Goal: Entertainment & Leisure: Browse casually

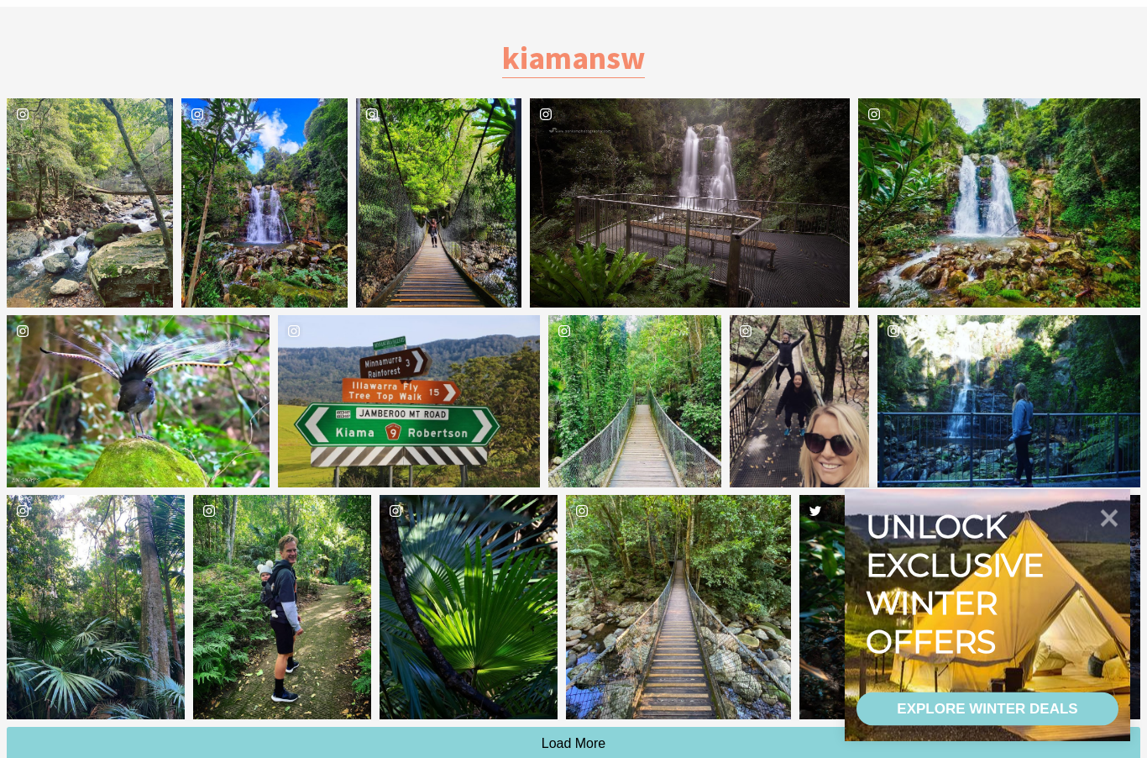
scroll to position [3834, 0]
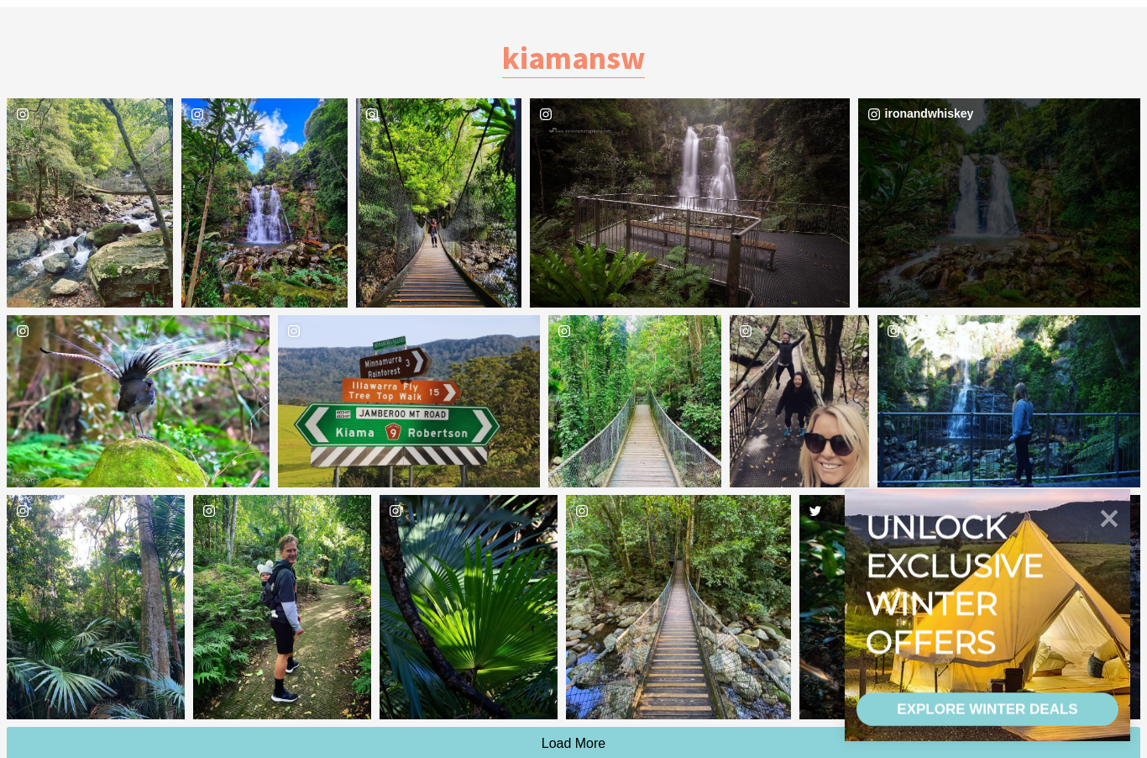
click at [1002, 246] on div "ironandwhiskey" at bounding box center [999, 203] width 282 height 210
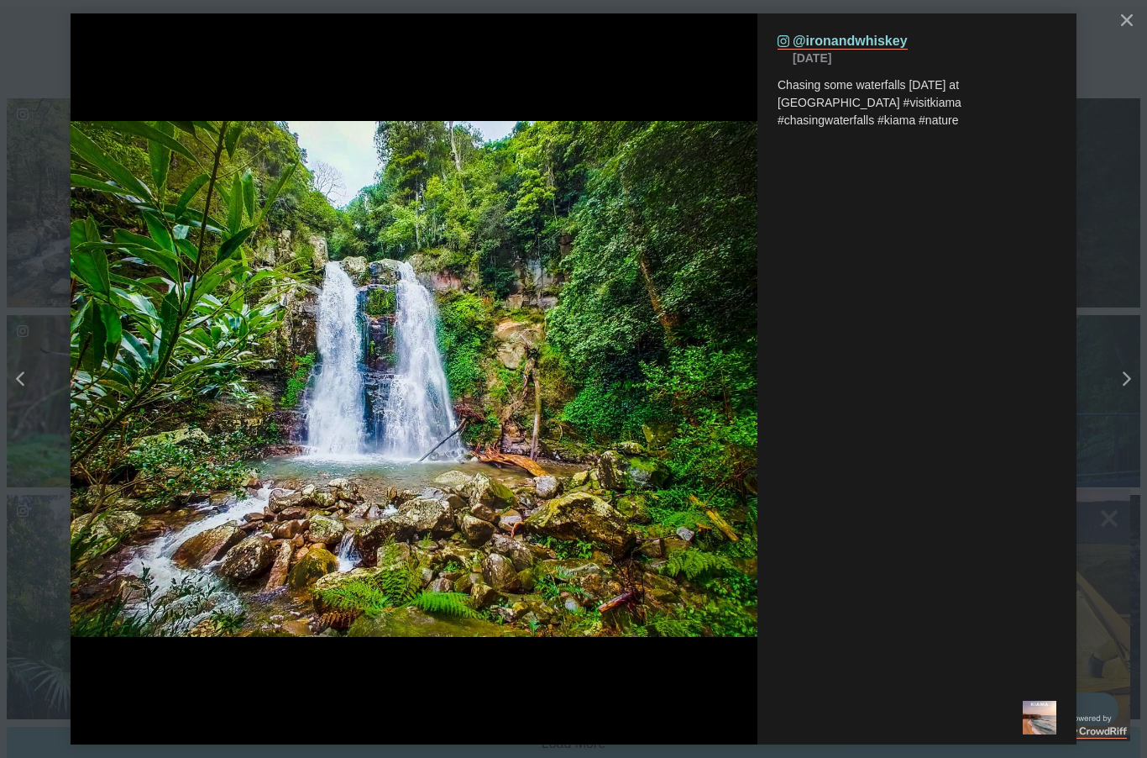
scroll to position [3840, 0]
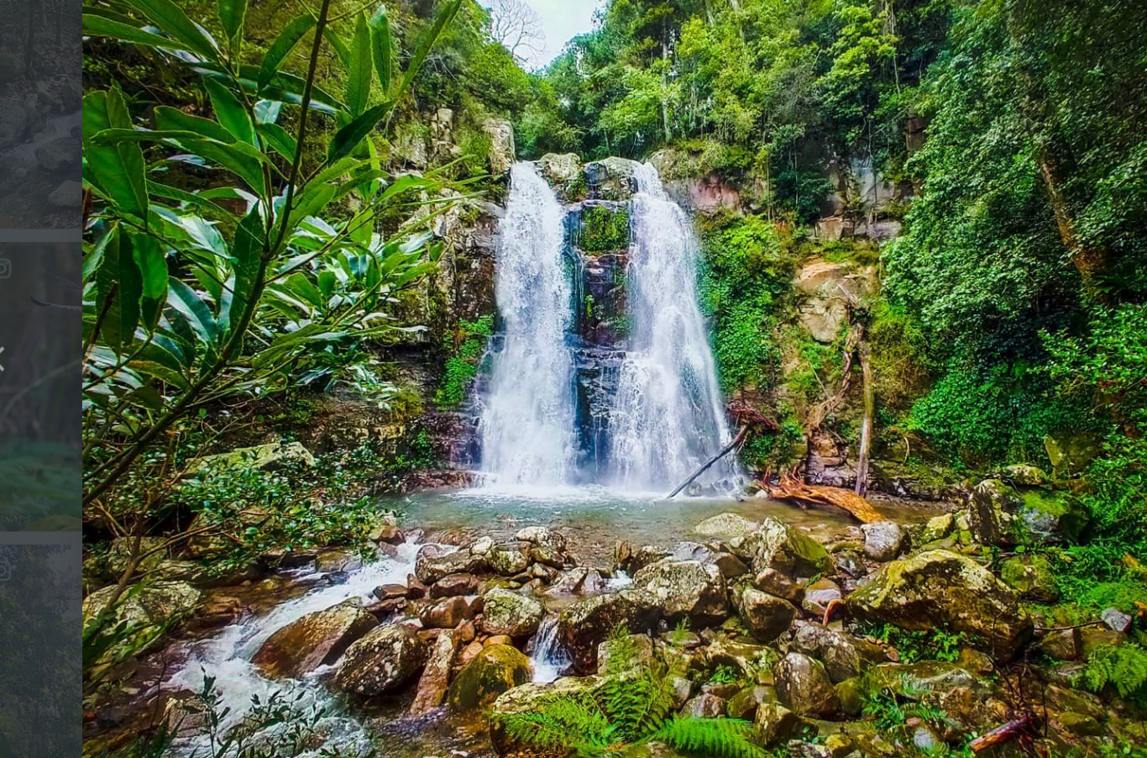
click at [46, 302] on button "Left" at bounding box center [67, 378] width 134 height 265
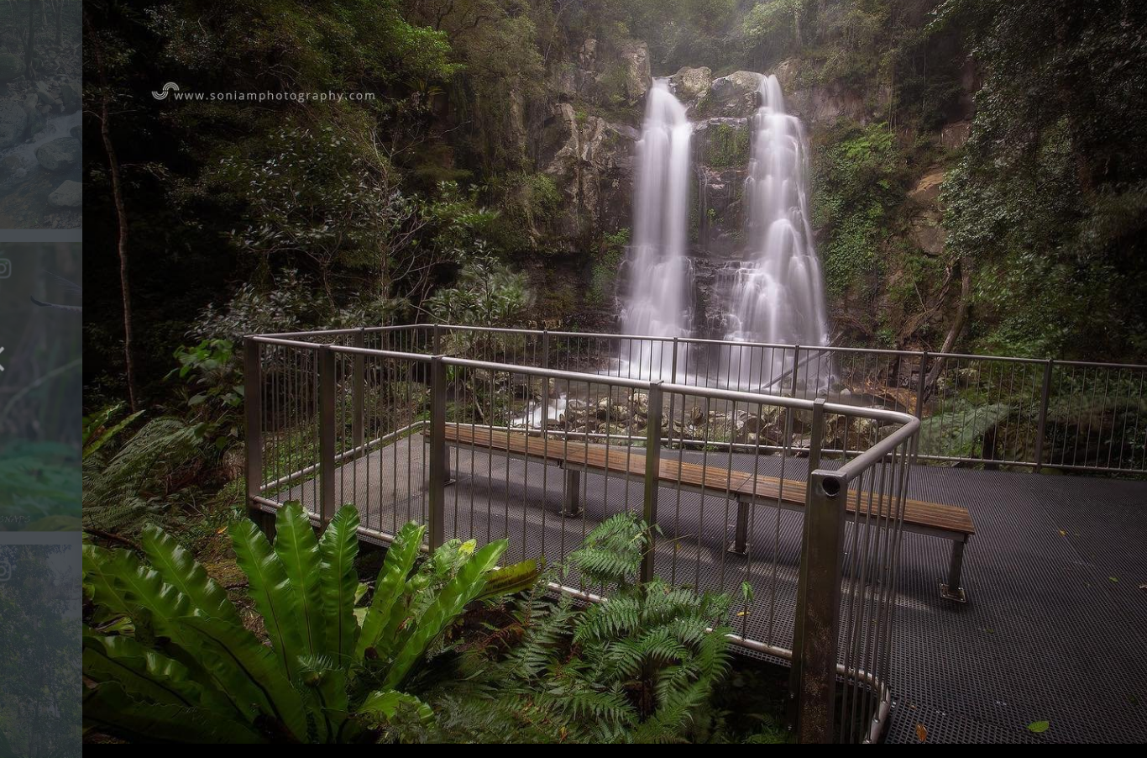
click at [16, 371] on div "Left" at bounding box center [26, 378] width 21 height 15
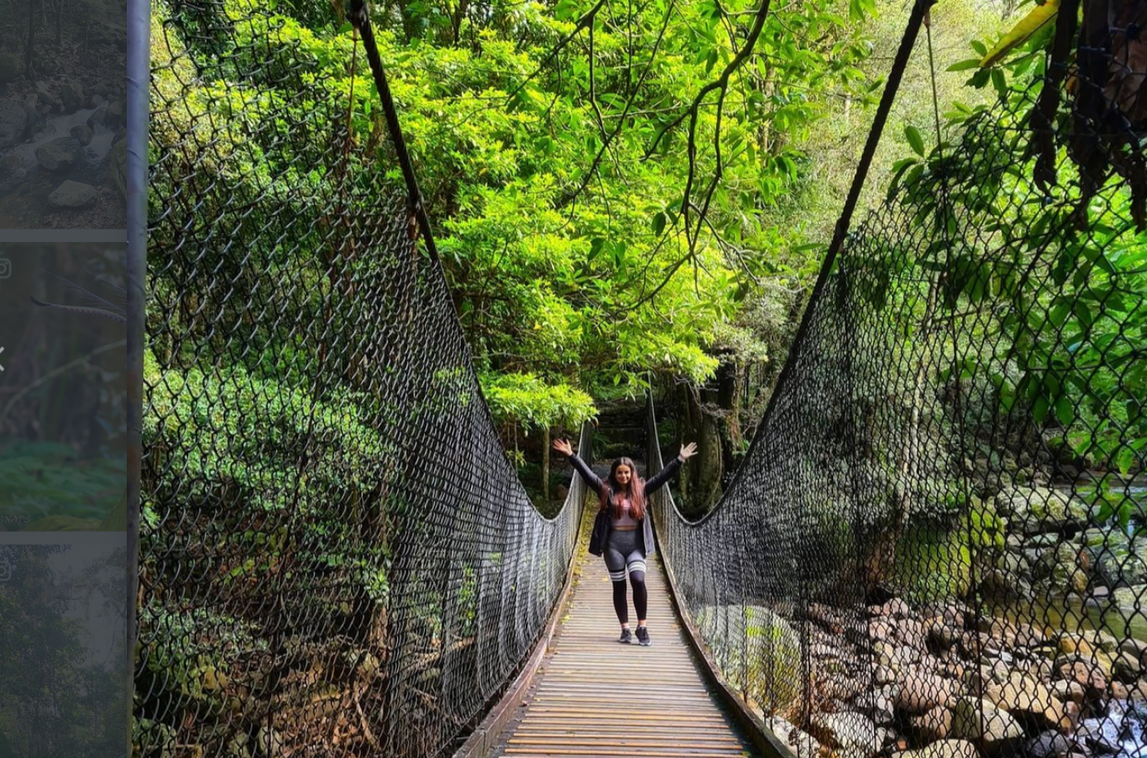
click at [16, 371] on div "Left" at bounding box center [26, 378] width 21 height 15
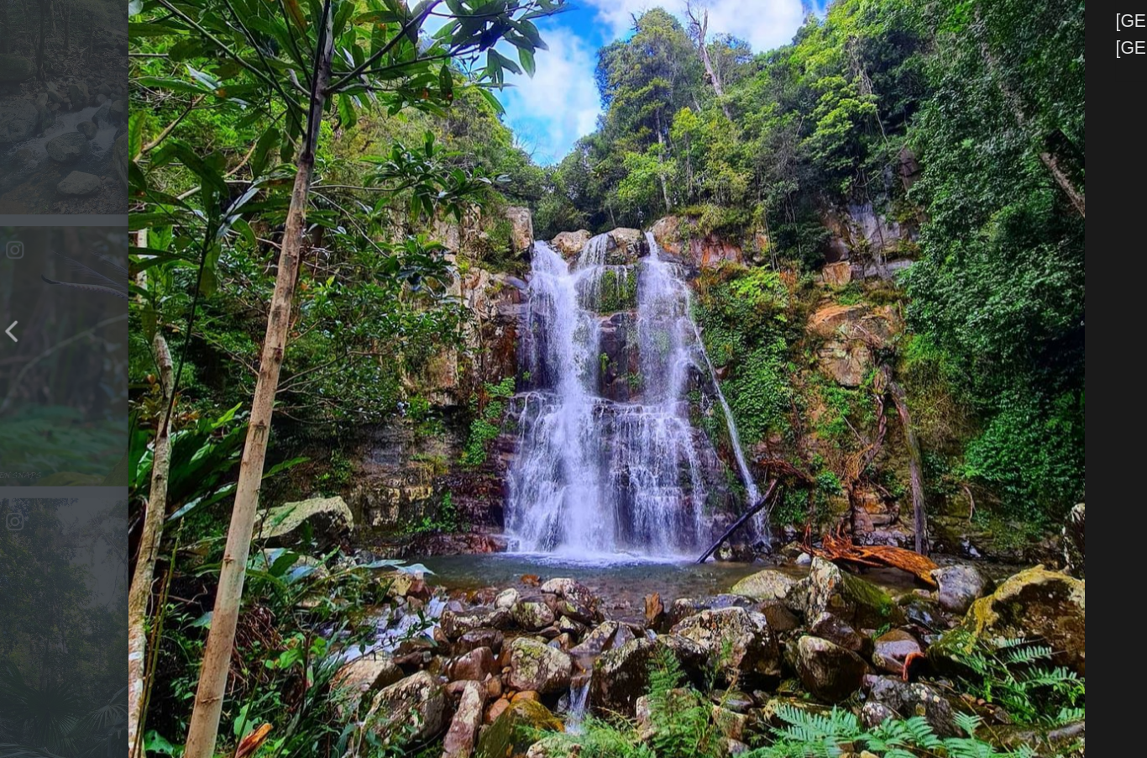
click at [25, 246] on button "Left" at bounding box center [67, 378] width 134 height 265
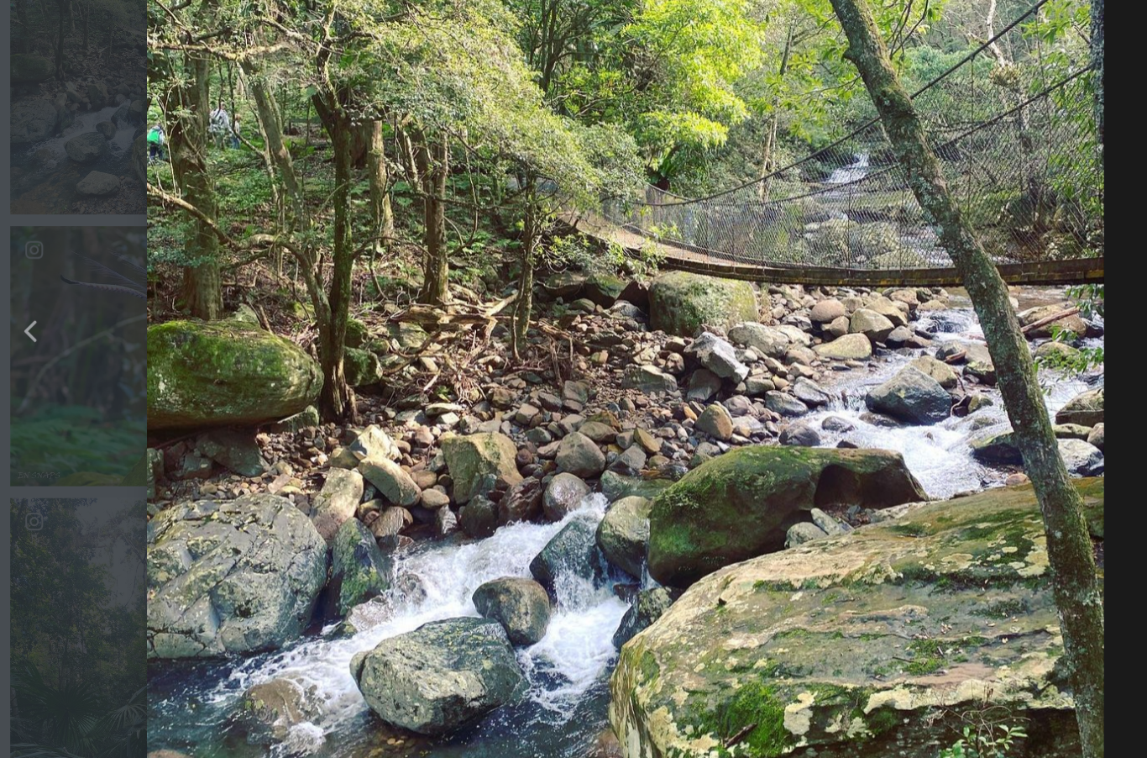
click at [30, 371] on div "Left" at bounding box center [26, 378] width 21 height 15
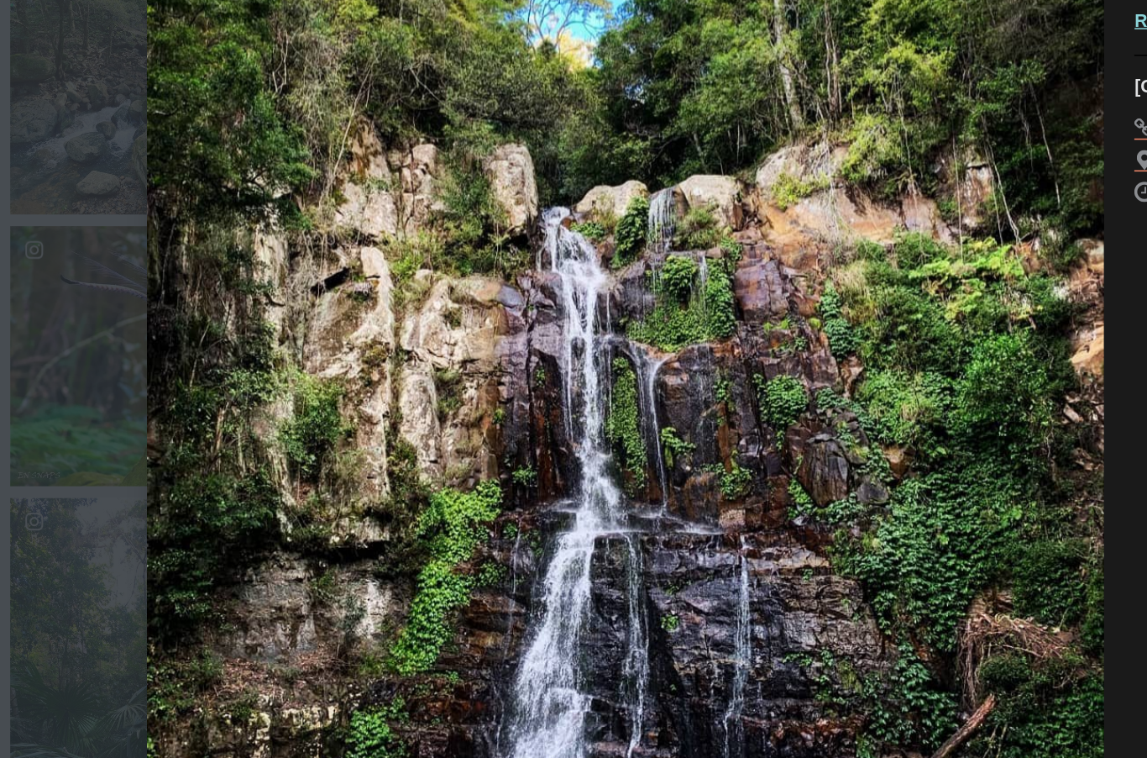
click at [27, 291] on button "details for image" at bounding box center [573, 379] width 1147 height 758
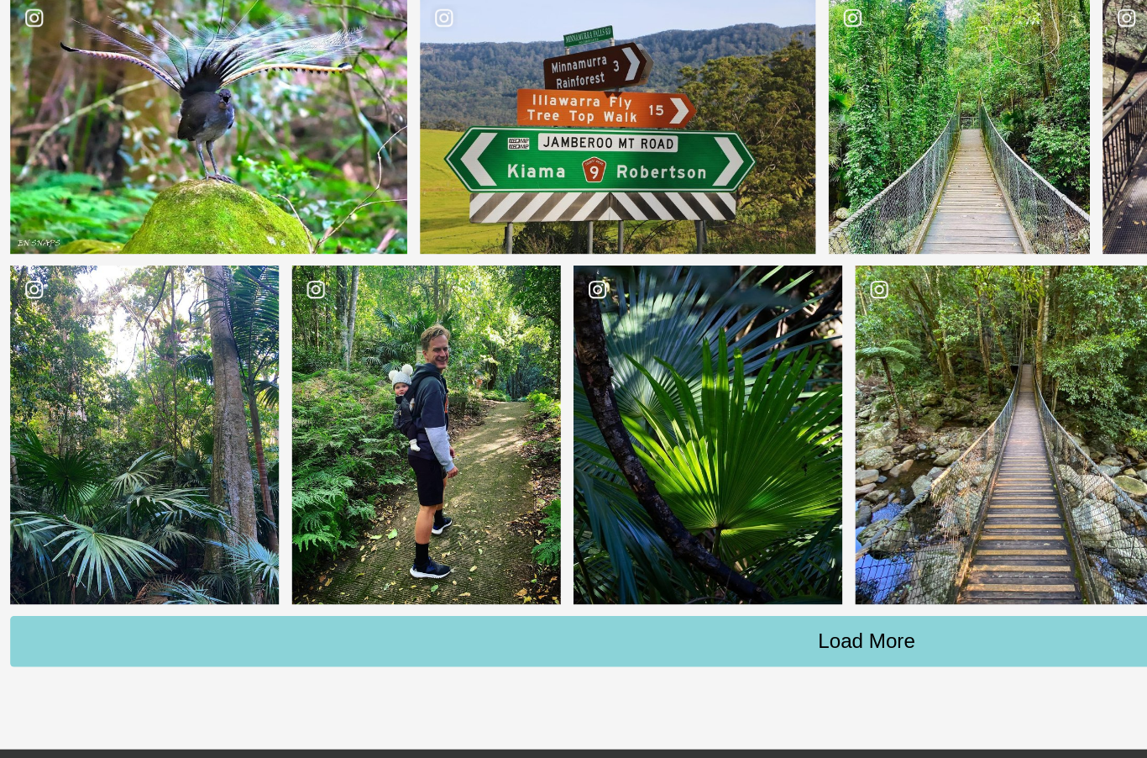
scroll to position [3952, 0]
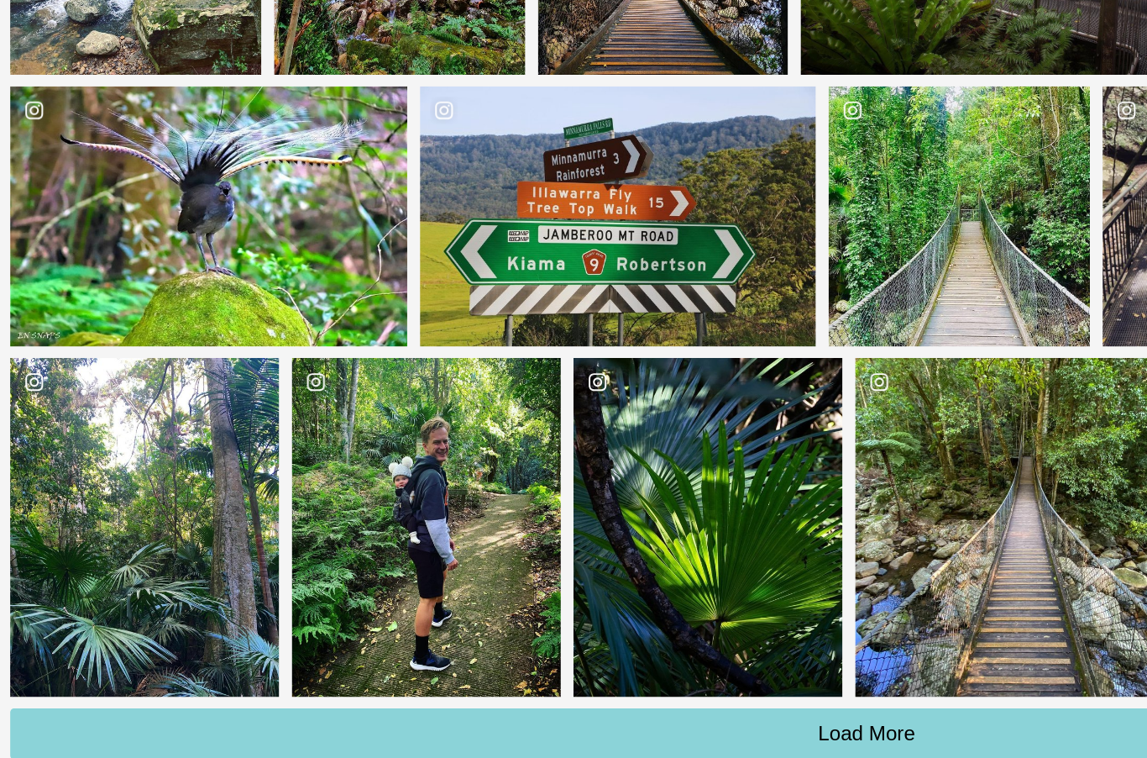
click at [572, 618] on span "Load More" at bounding box center [574, 625] width 65 height 14
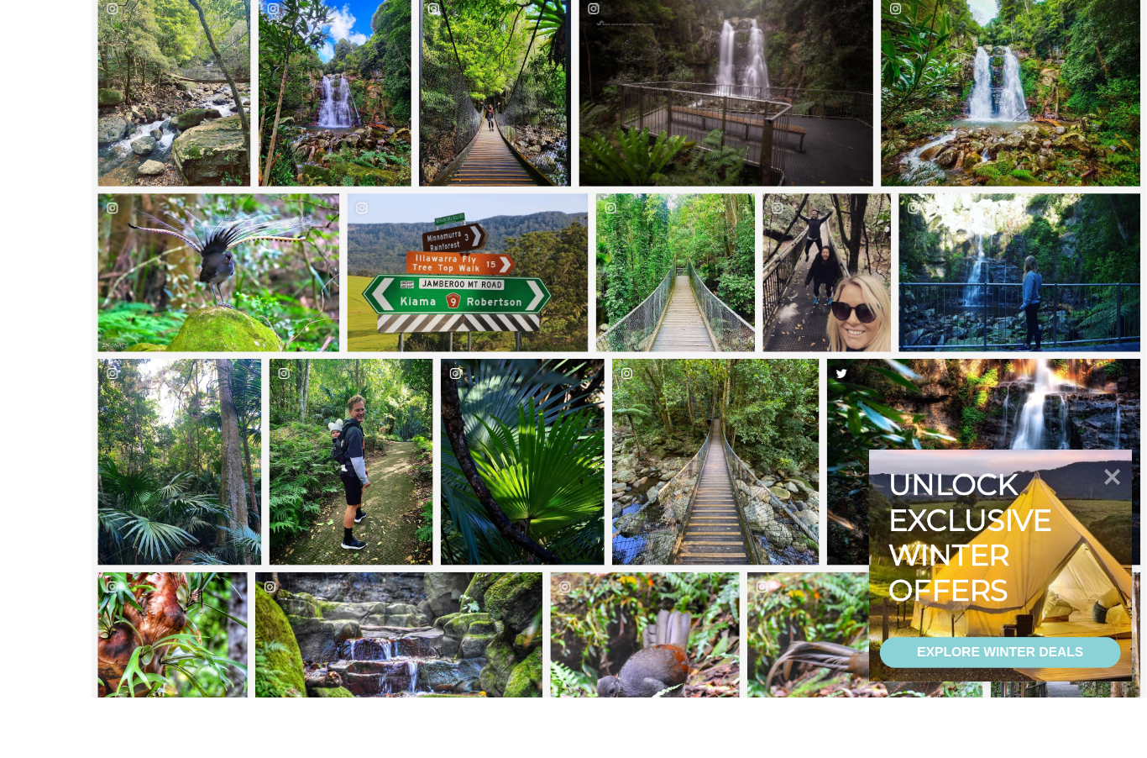
scroll to position [3981, 0]
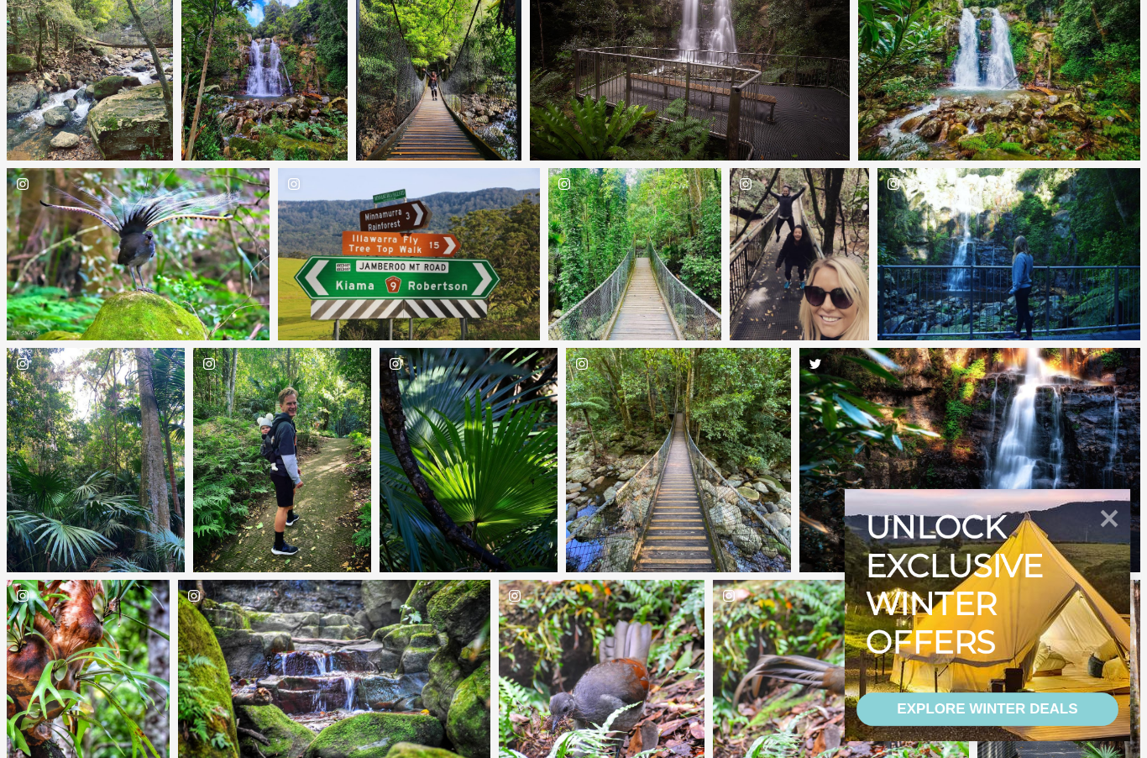
click at [1115, 527] on icon at bounding box center [1110, 519] width 18 height 18
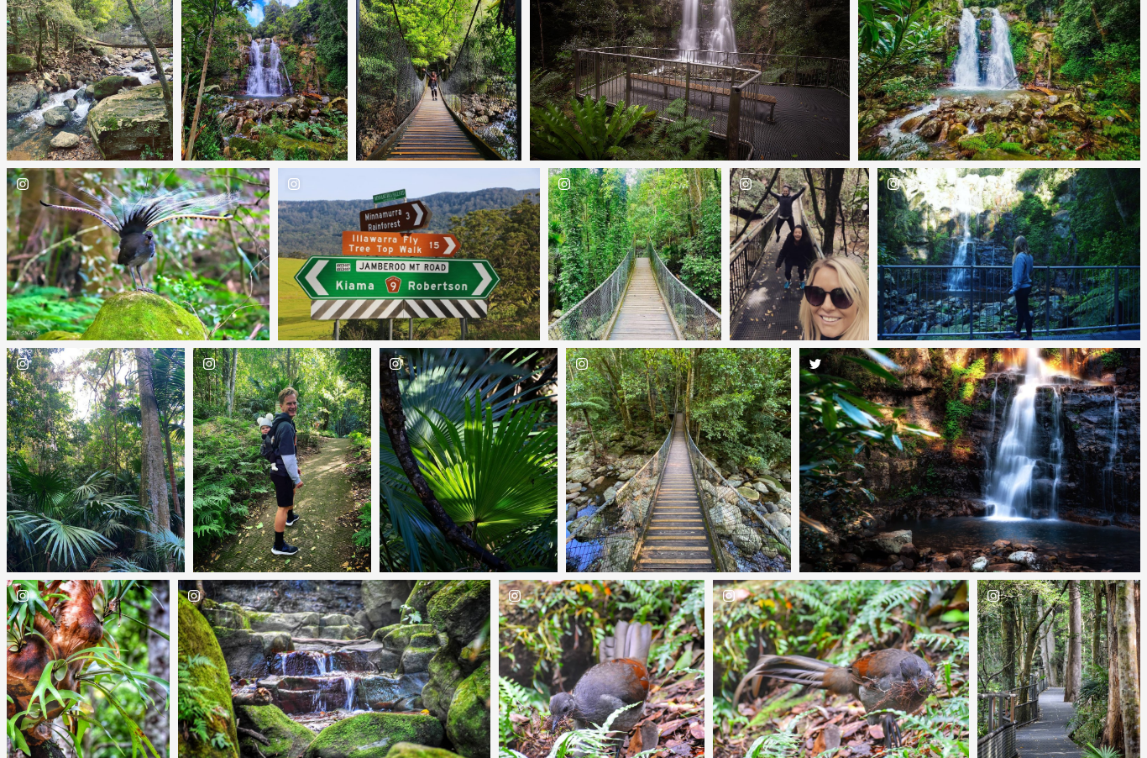
click at [396, 708] on div "springsongbird_photos" at bounding box center [334, 683] width 312 height 206
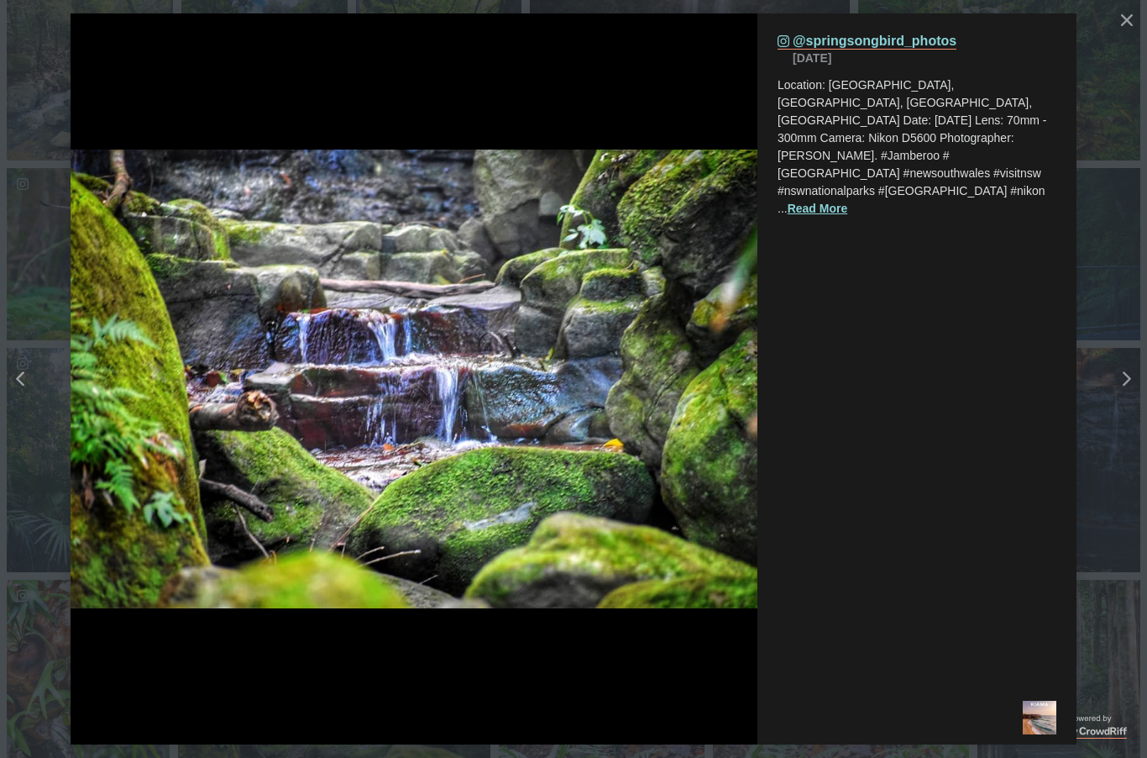
click at [24, 386] on icon "Left" at bounding box center [20, 378] width 8 height 15
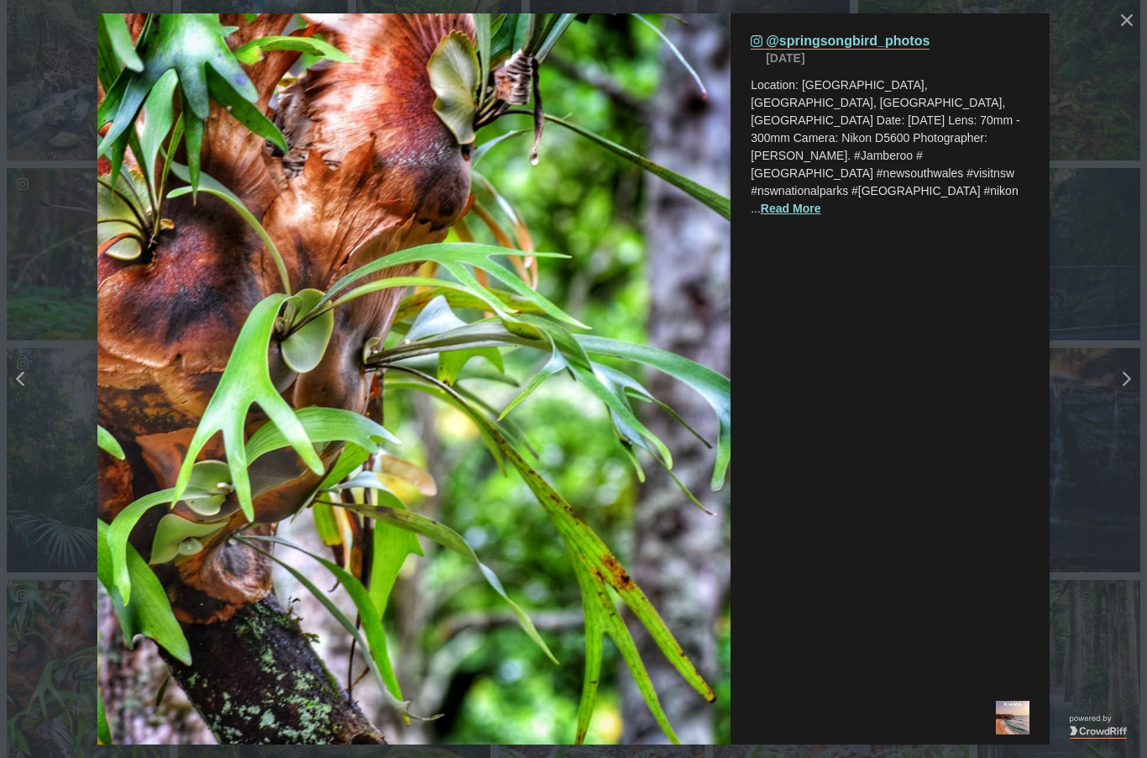
click at [38, 406] on button "Left" at bounding box center [67, 378] width 134 height 265
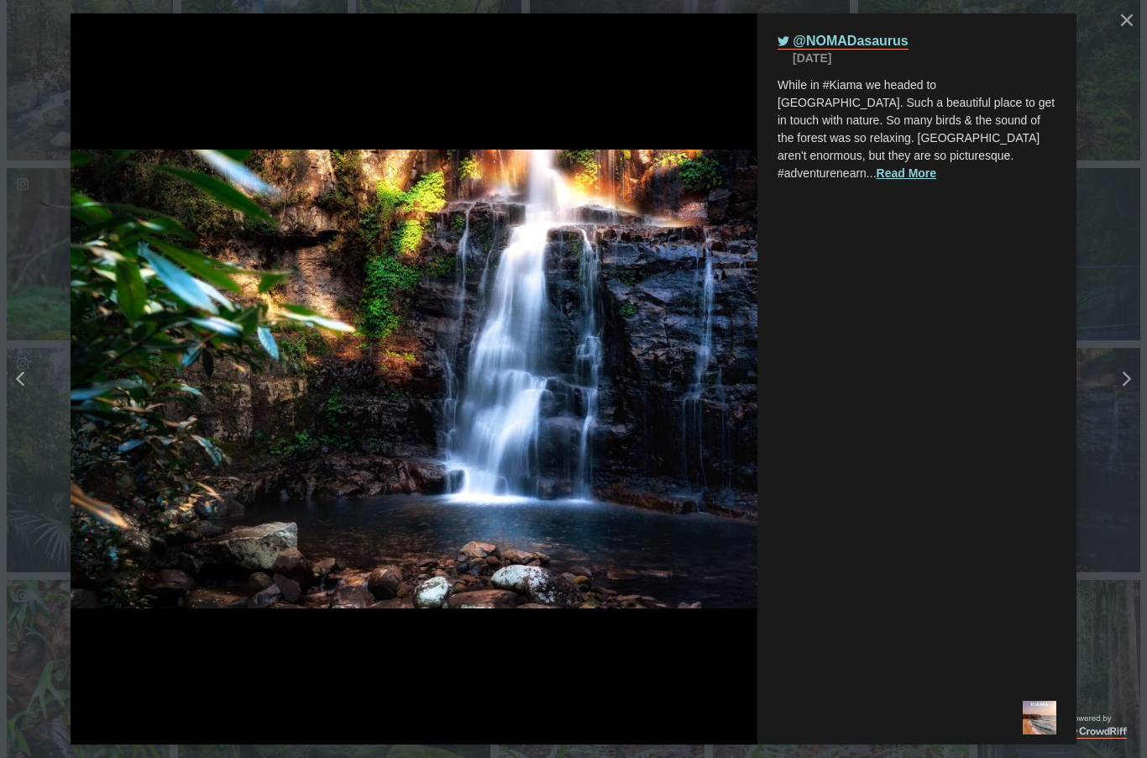
click at [18, 386] on icon "Left" at bounding box center [20, 378] width 8 height 15
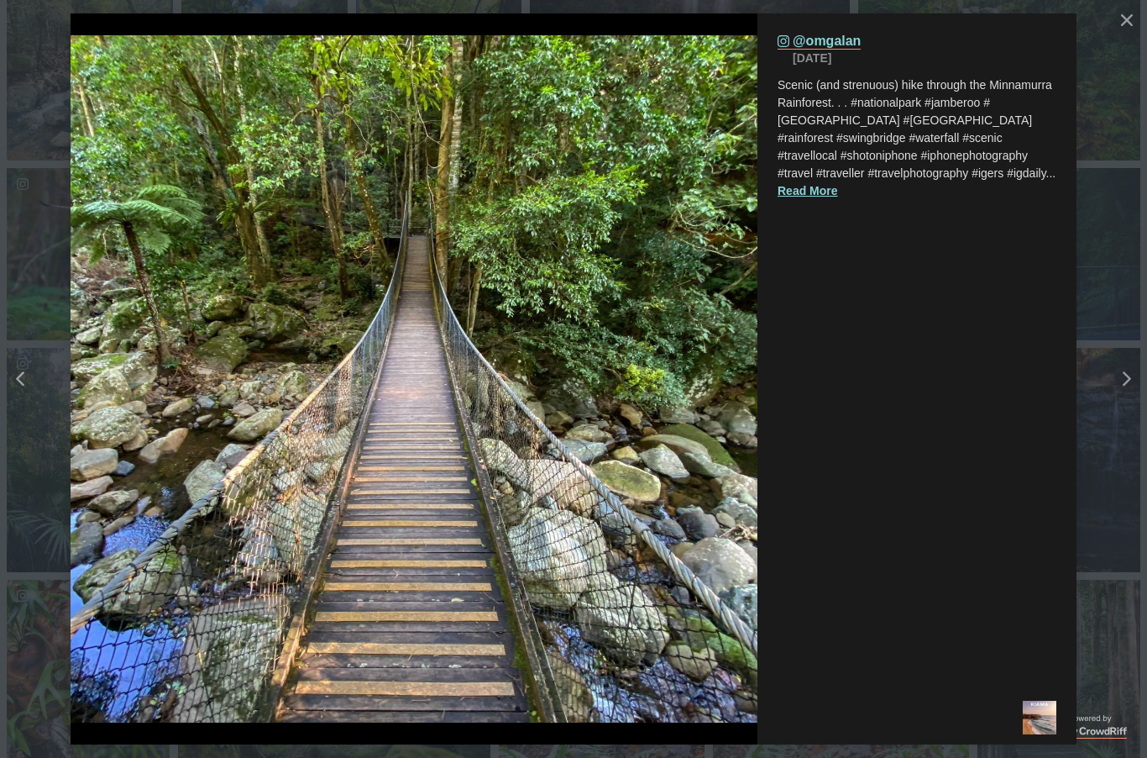
click at [32, 386] on div "Left" at bounding box center [26, 378] width 21 height 15
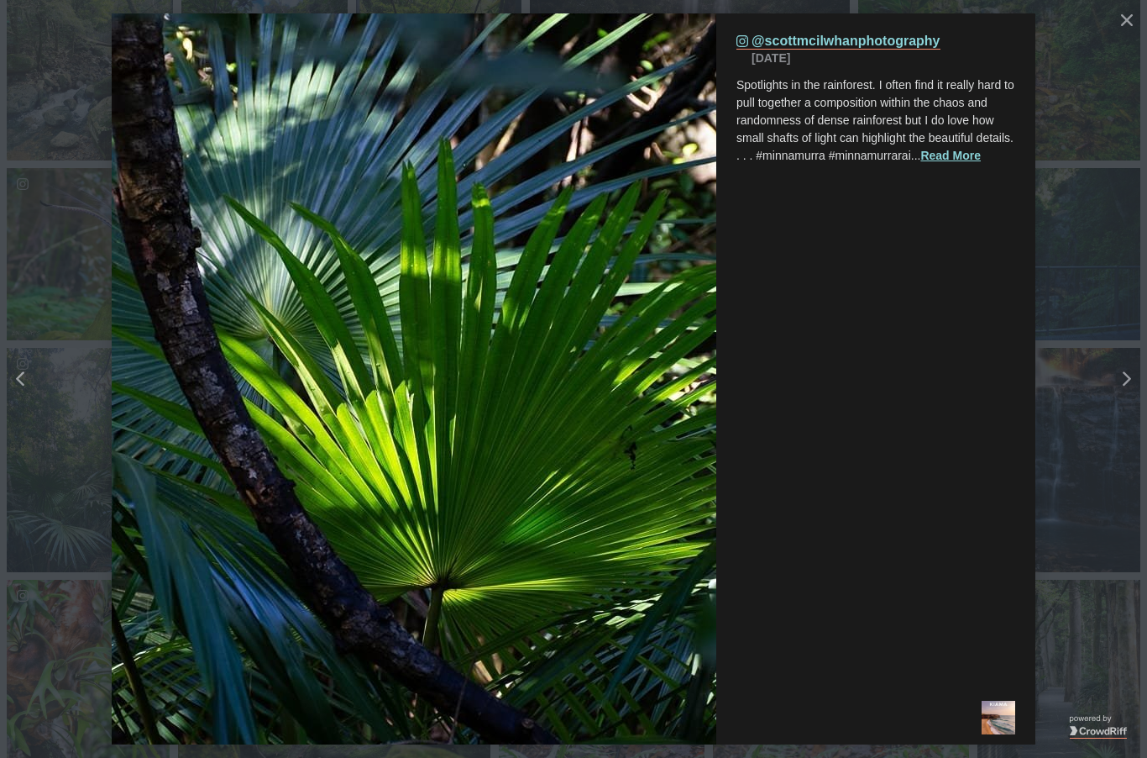
click at [1129, 26] on button "Close" at bounding box center [1127, 20] width 30 height 30
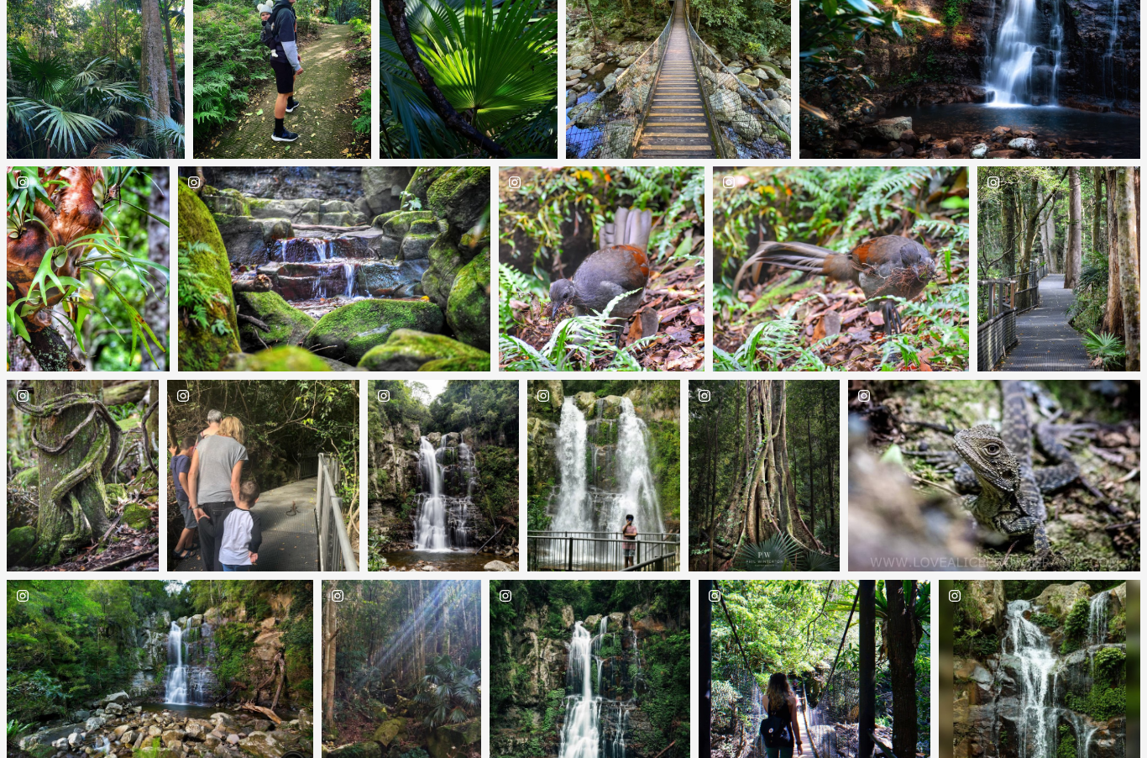
scroll to position [4395, 0]
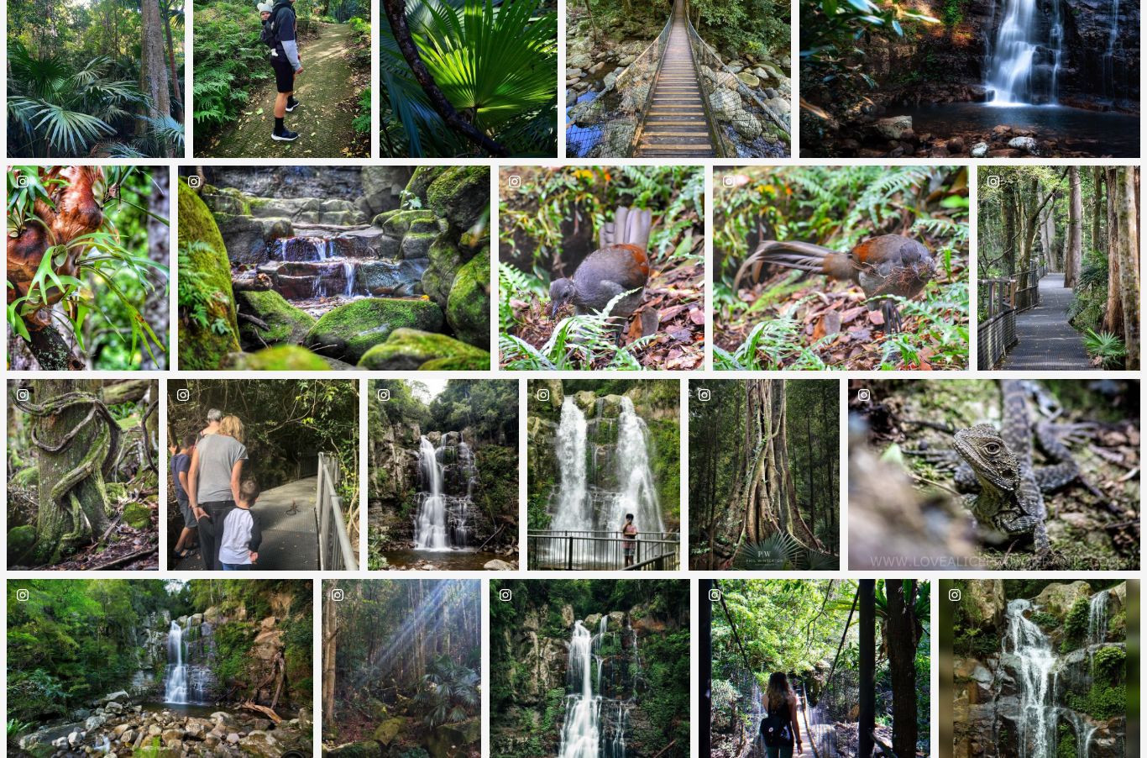
click at [461, 511] on div "francescocamilloph" at bounding box center [444, 475] width 152 height 192
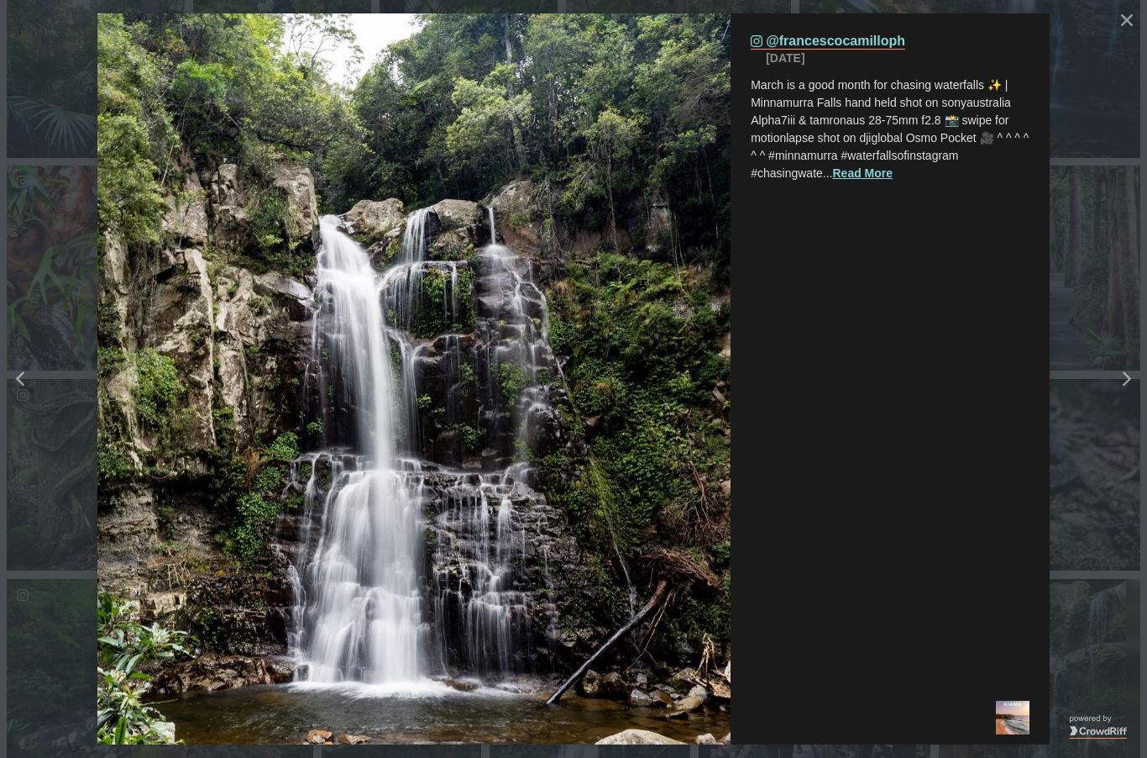
click at [30, 386] on div "Left" at bounding box center [26, 378] width 21 height 15
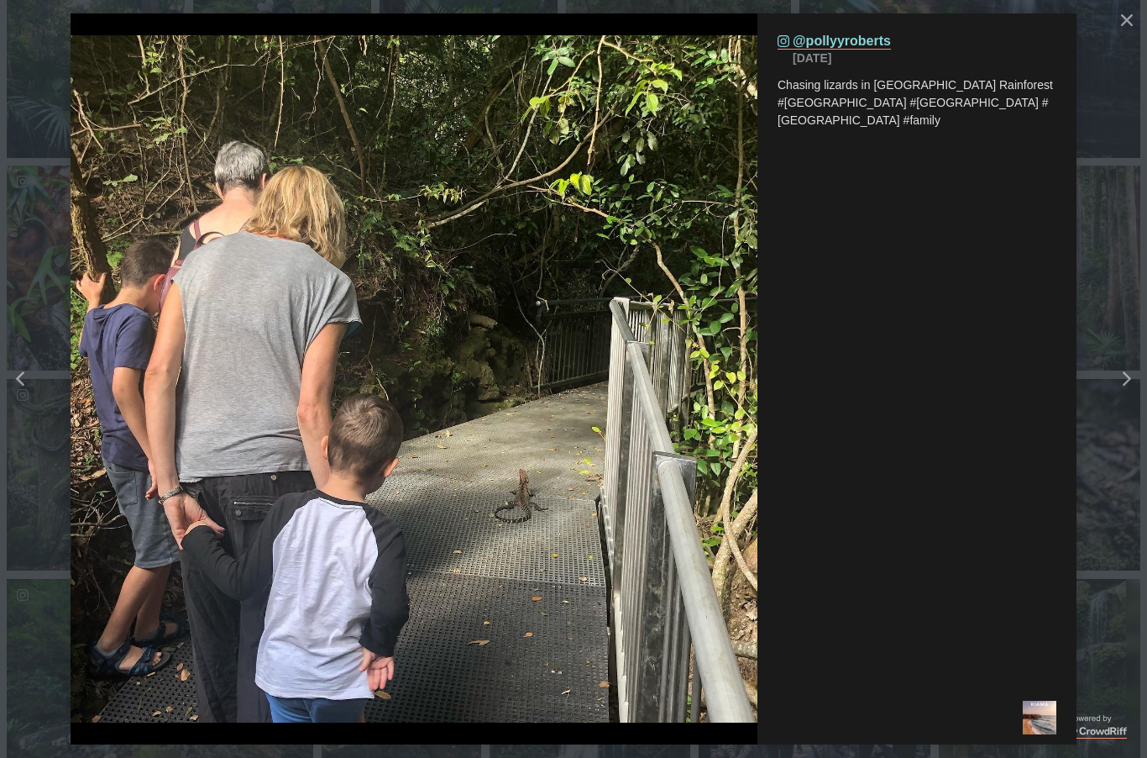
click at [1120, 386] on div "Right" at bounding box center [1120, 378] width 21 height 15
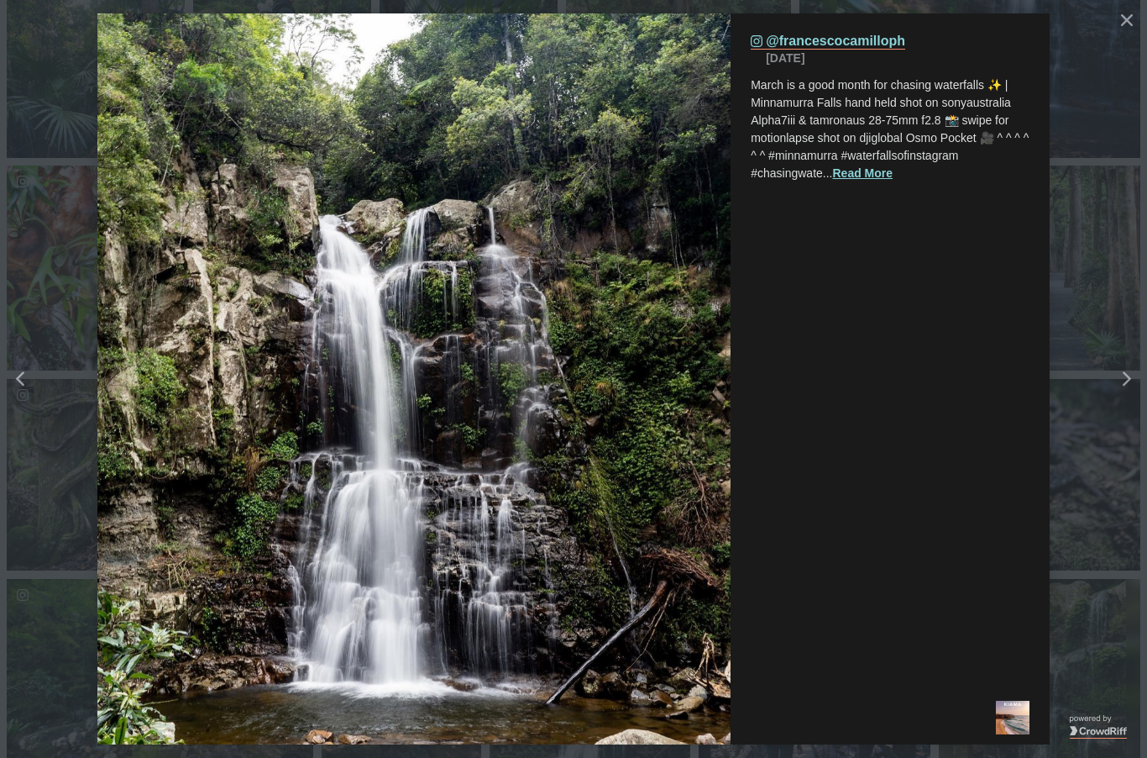
click at [1139, 407] on div "Right" at bounding box center [1142, 378] width 67 height 67
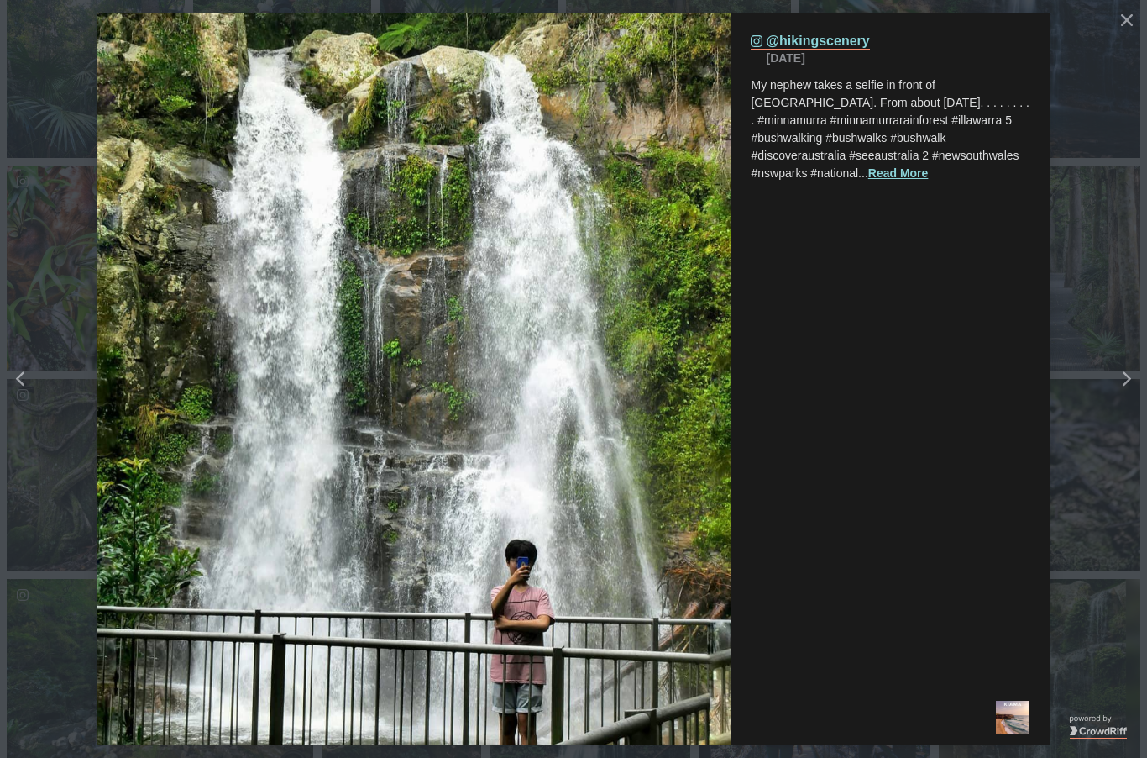
click at [1132, 23] on icon "Close" at bounding box center [1127, 20] width 12 height 12
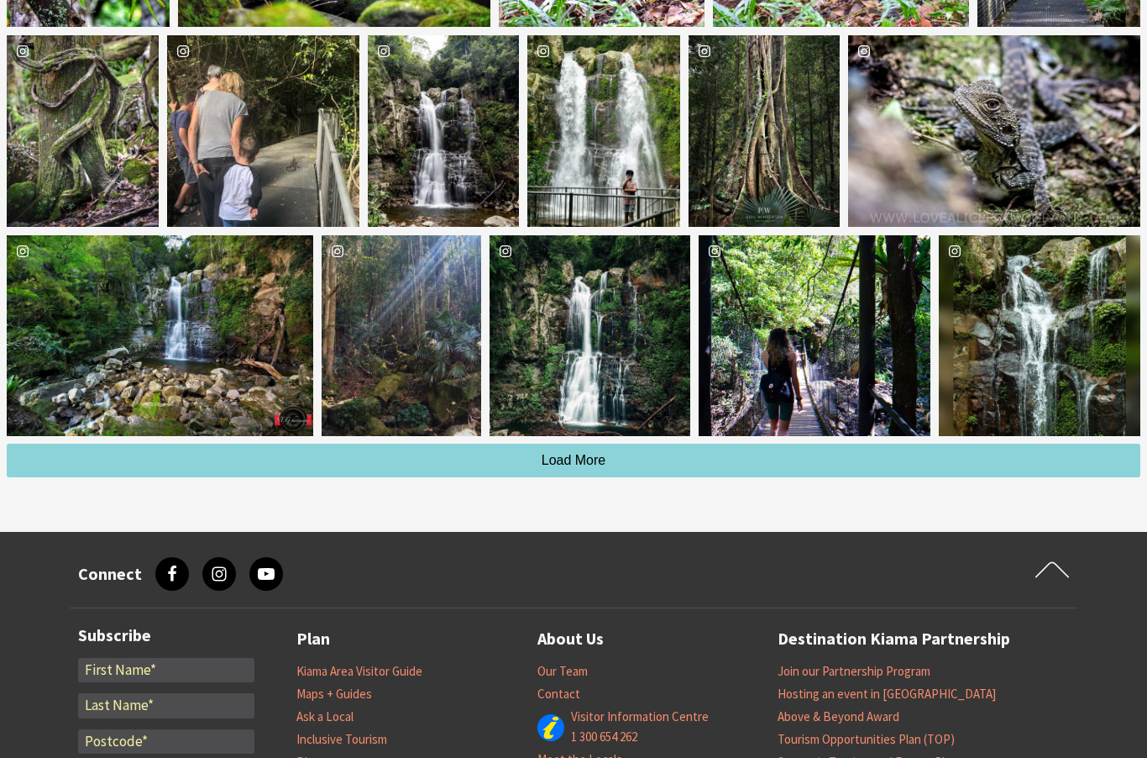
scroll to position [4739, 0]
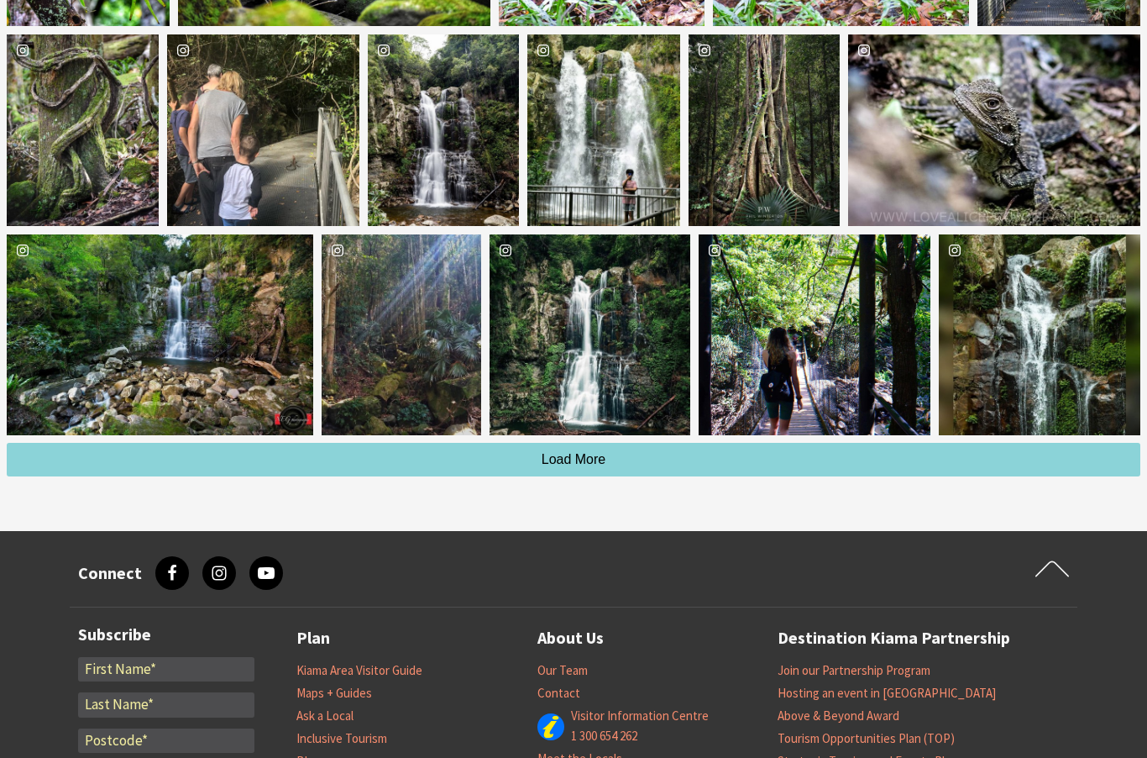
click at [207, 367] on div "neg_photography" at bounding box center [160, 336] width 307 height 202
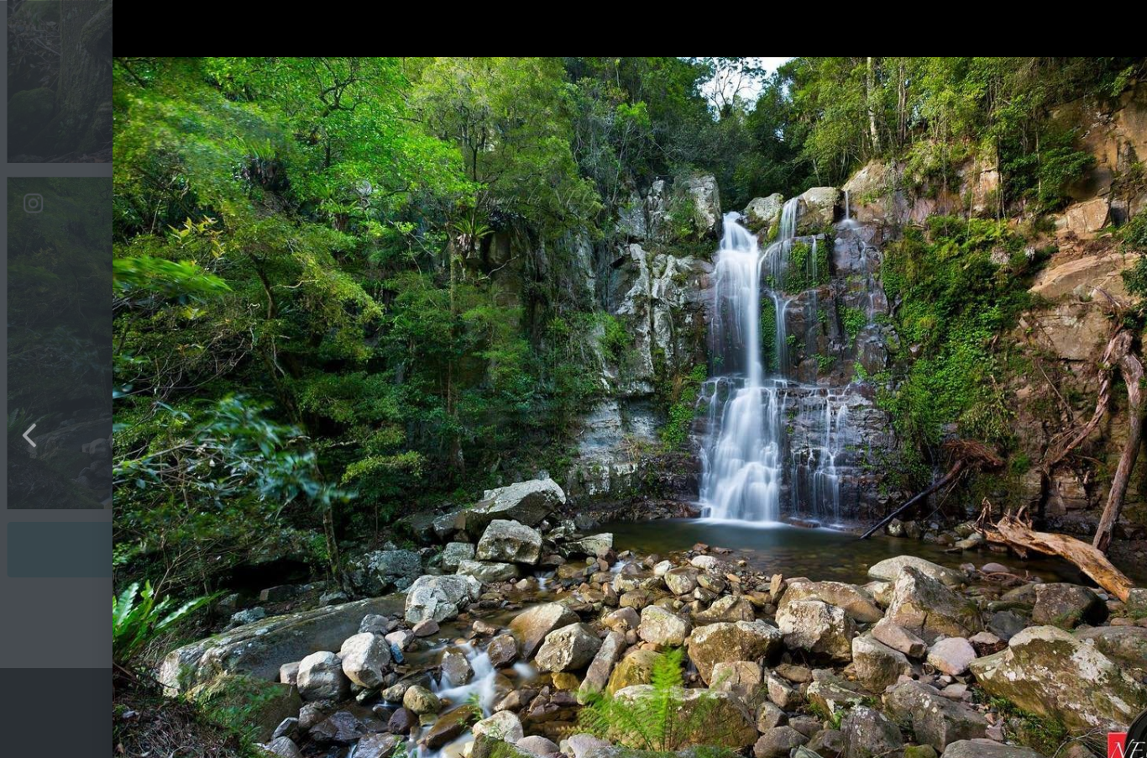
scroll to position [4681, 0]
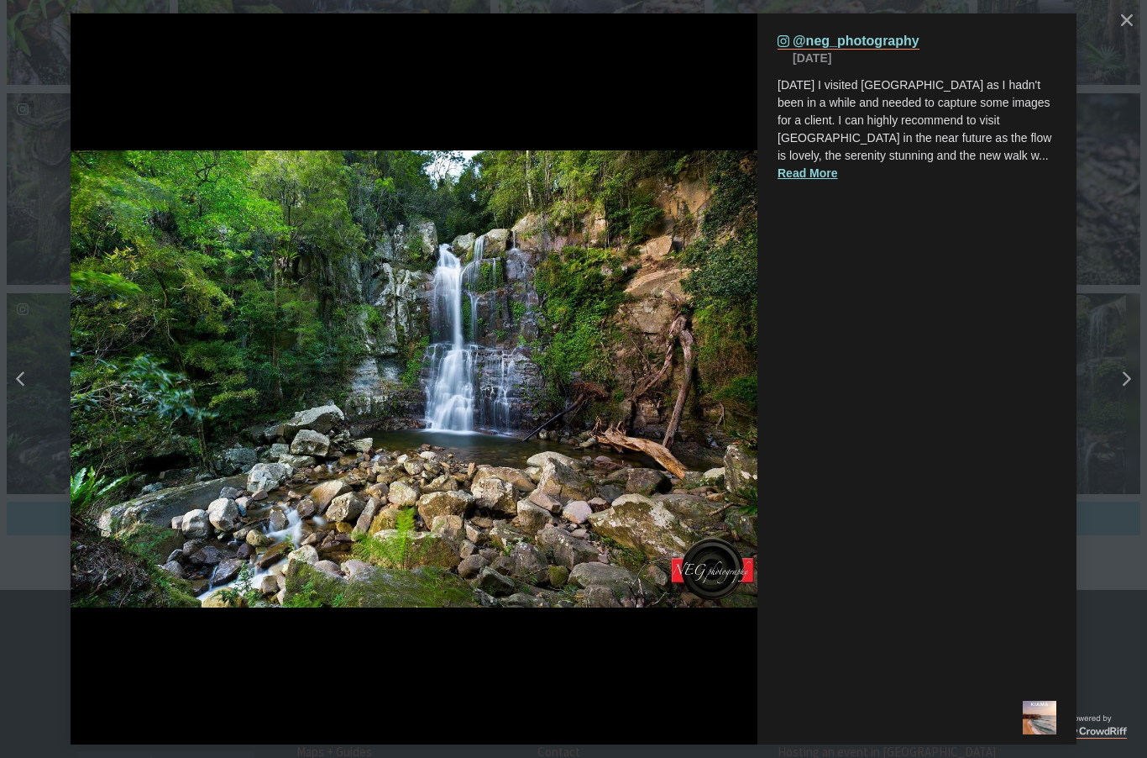
click at [1137, 404] on div "Right" at bounding box center [1142, 378] width 67 height 67
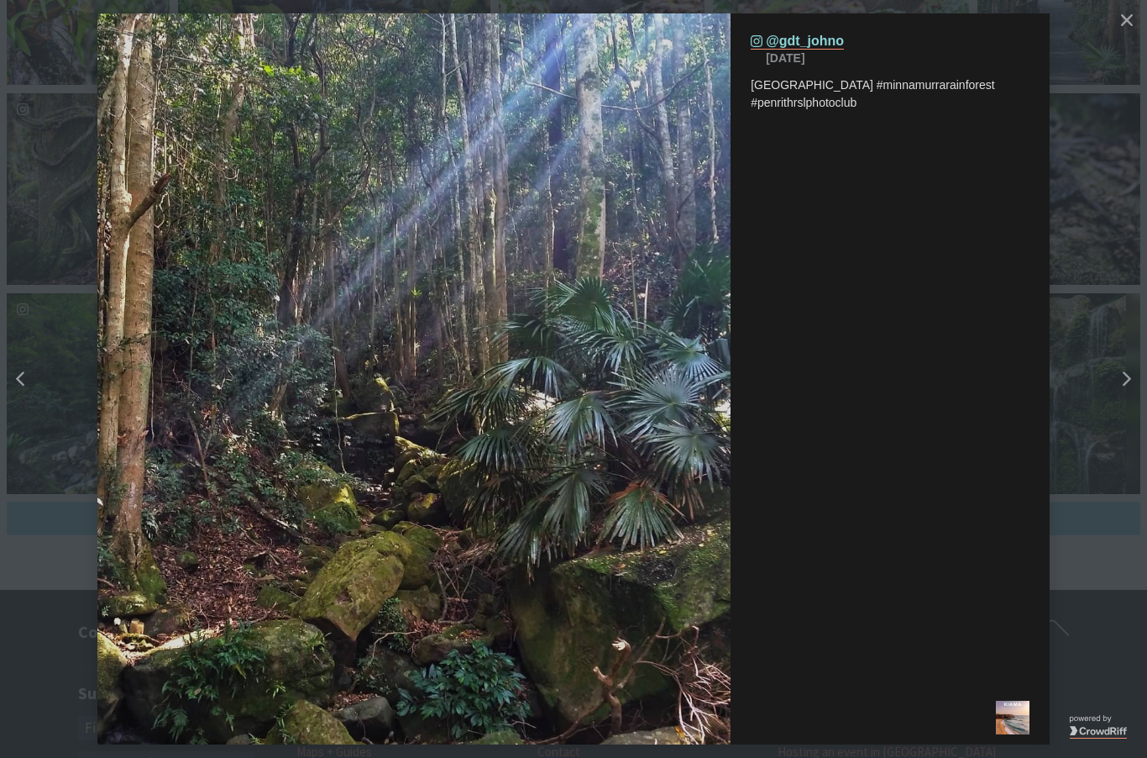
click at [1137, 19] on button "Close" at bounding box center [1127, 20] width 30 height 30
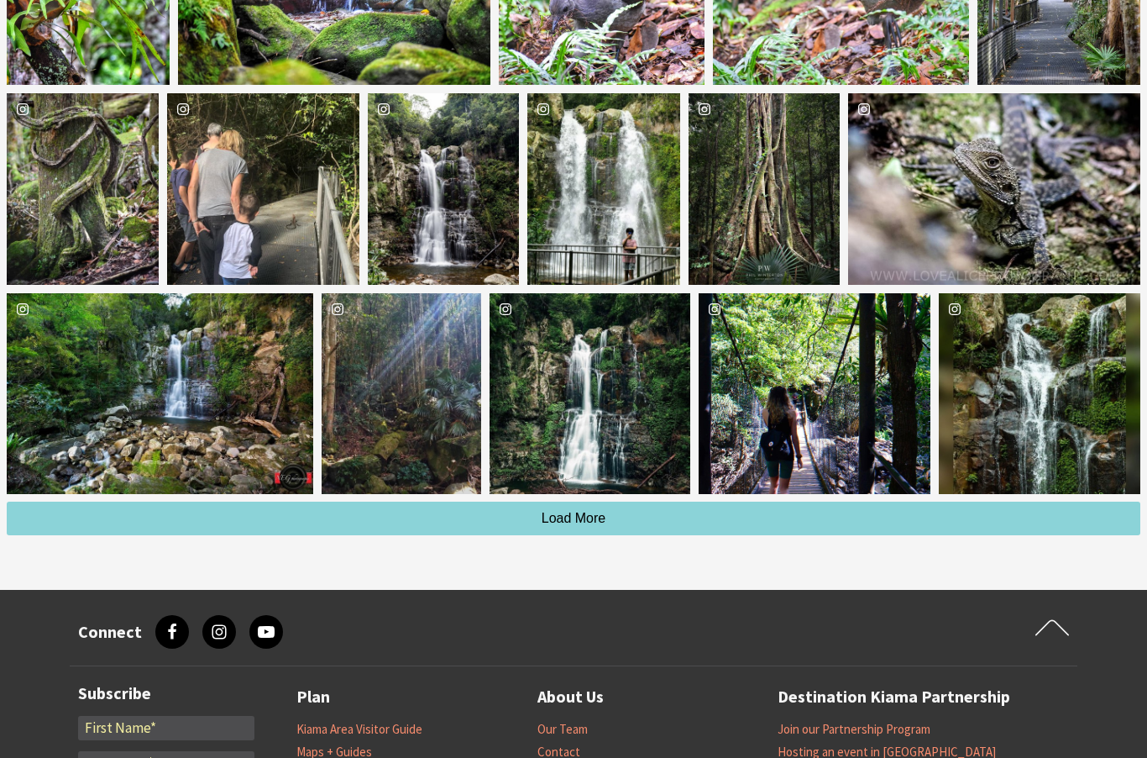
click at [1073, 447] on div "Location [GEOGRAPHIC_DATA]" at bounding box center [1106, 394] width 67 height 202
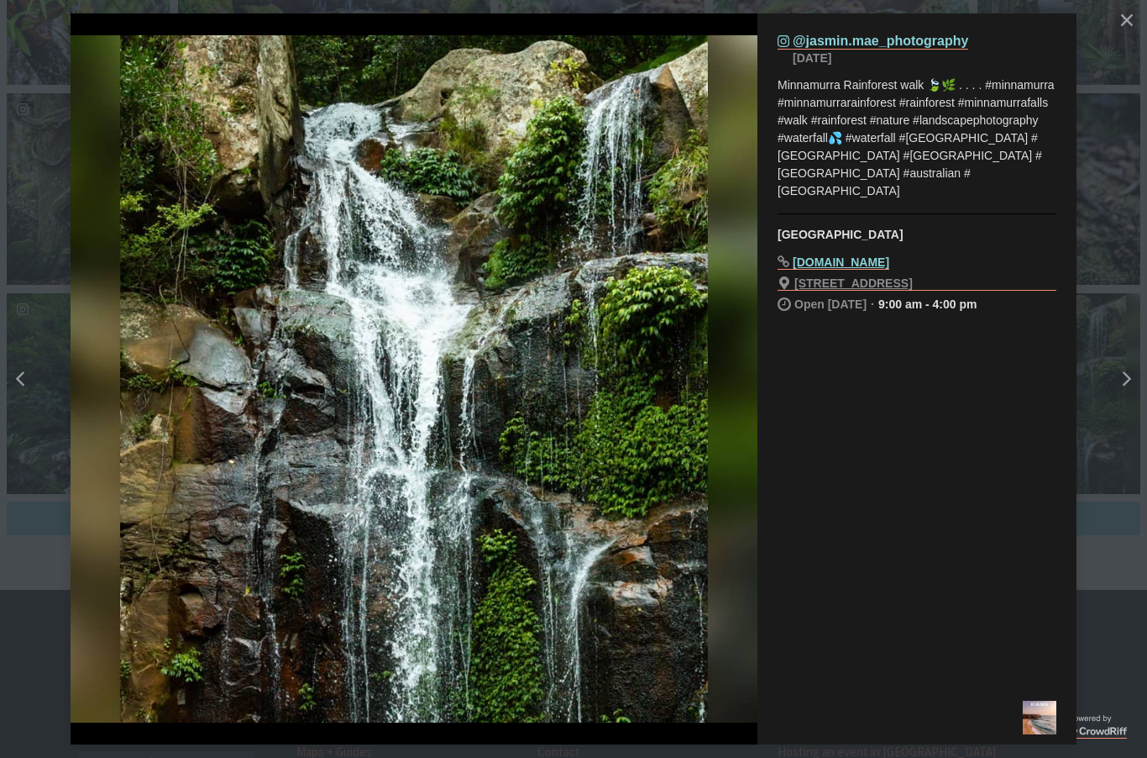
click at [1128, 23] on icon "Close" at bounding box center [1127, 20] width 12 height 12
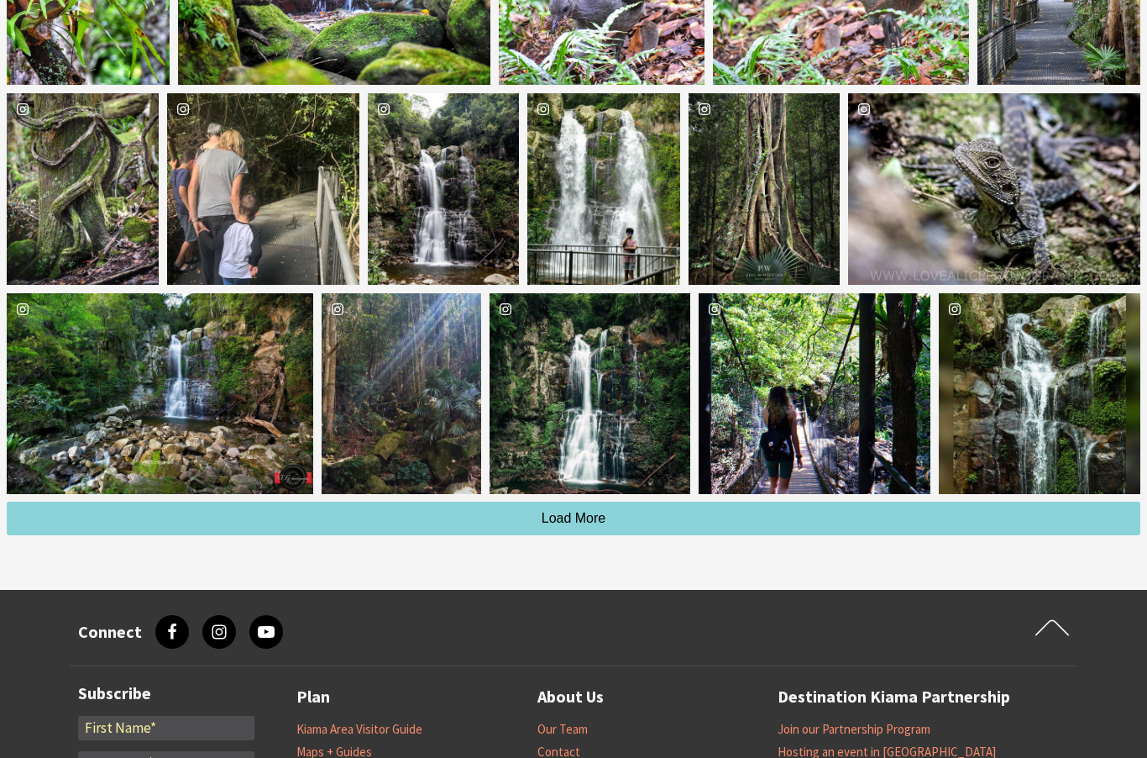
click at [581, 525] on span "Load More" at bounding box center [574, 518] width 65 height 14
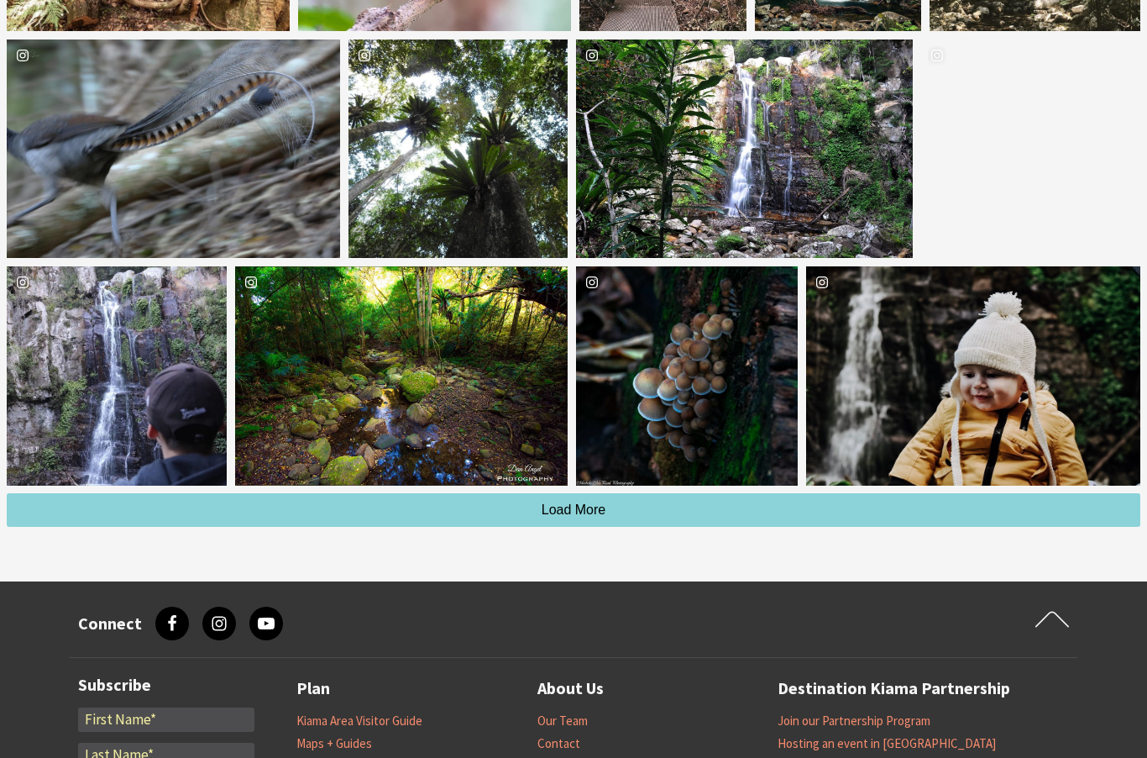
scroll to position [5361, 0]
click at [591, 517] on span "Load More" at bounding box center [574, 509] width 65 height 14
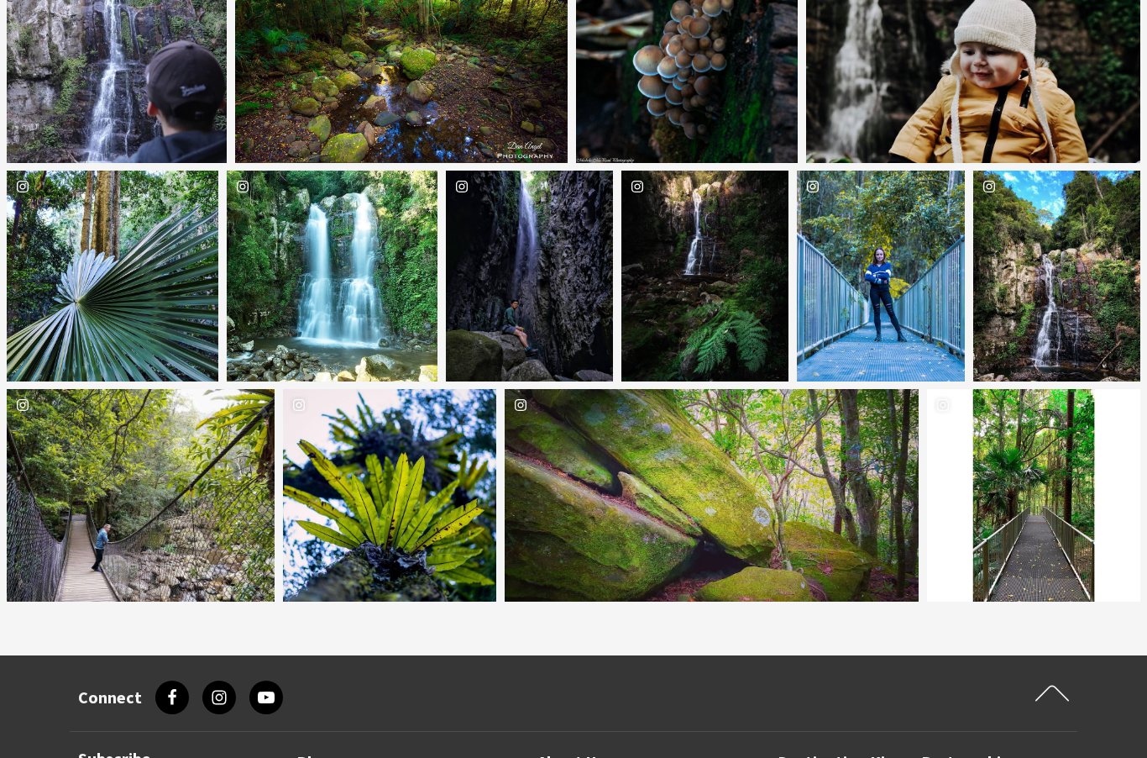
scroll to position [5679, 0]
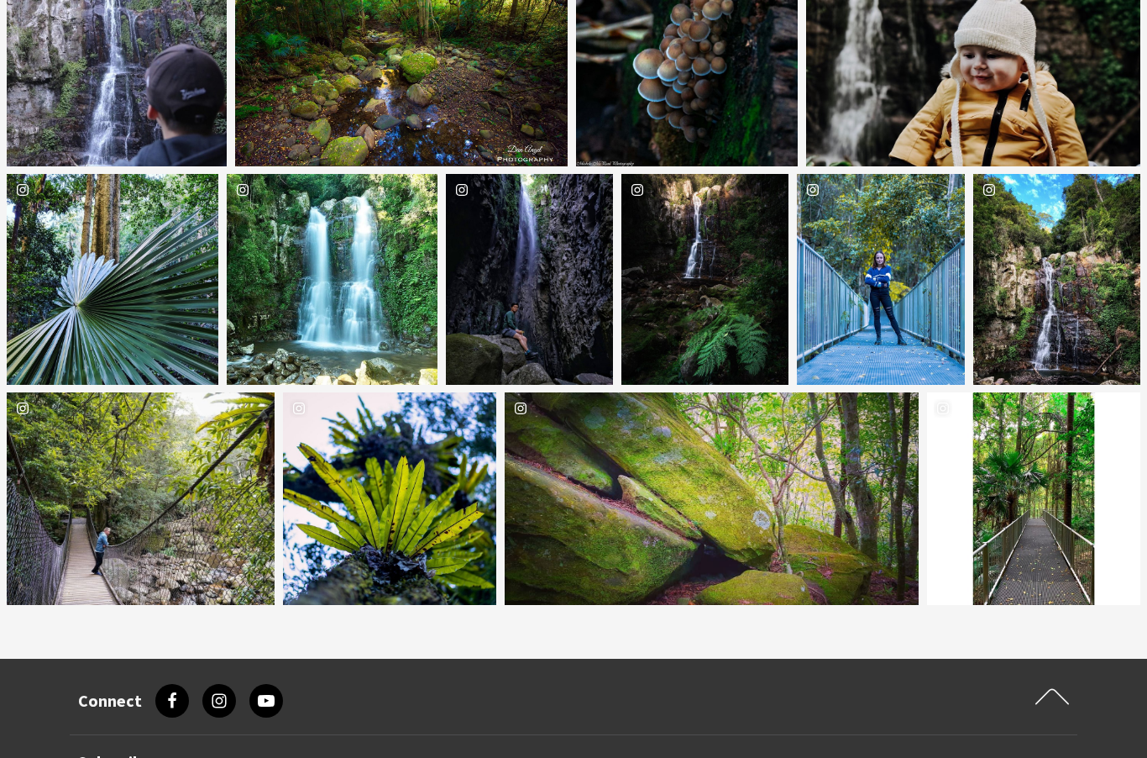
click at [358, 301] on div "kiamansw" at bounding box center [333, 281] width 212 height 212
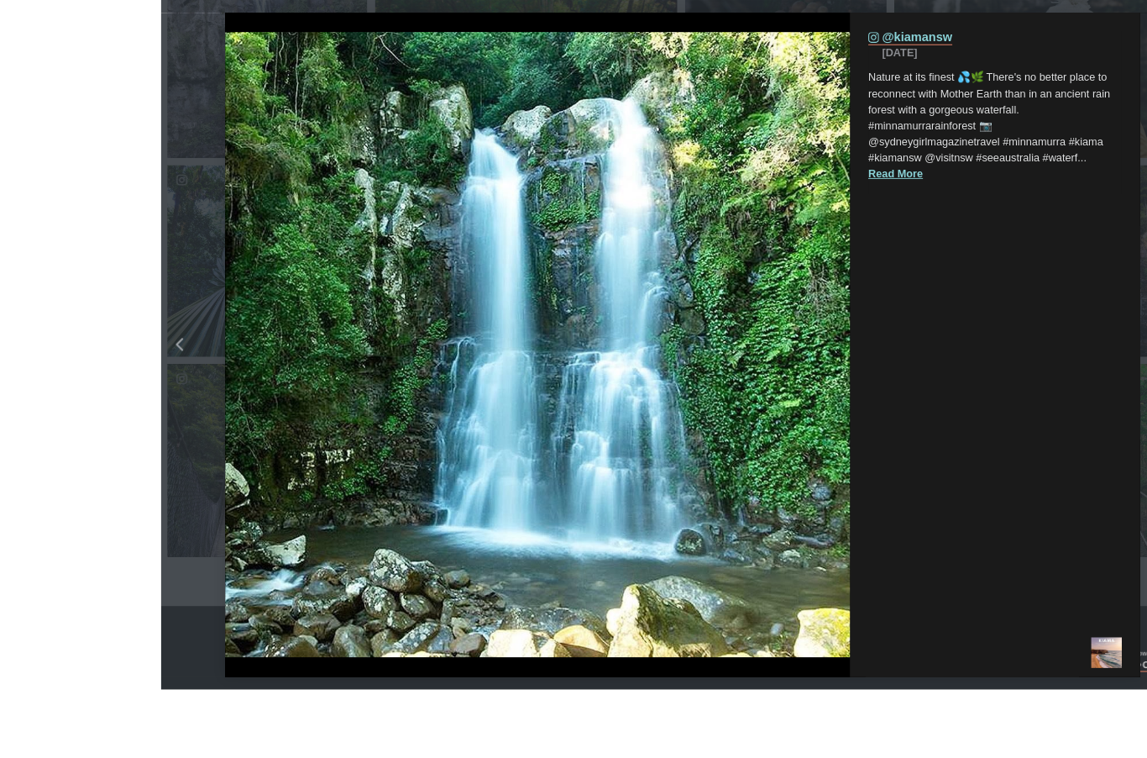
scroll to position [5726, 0]
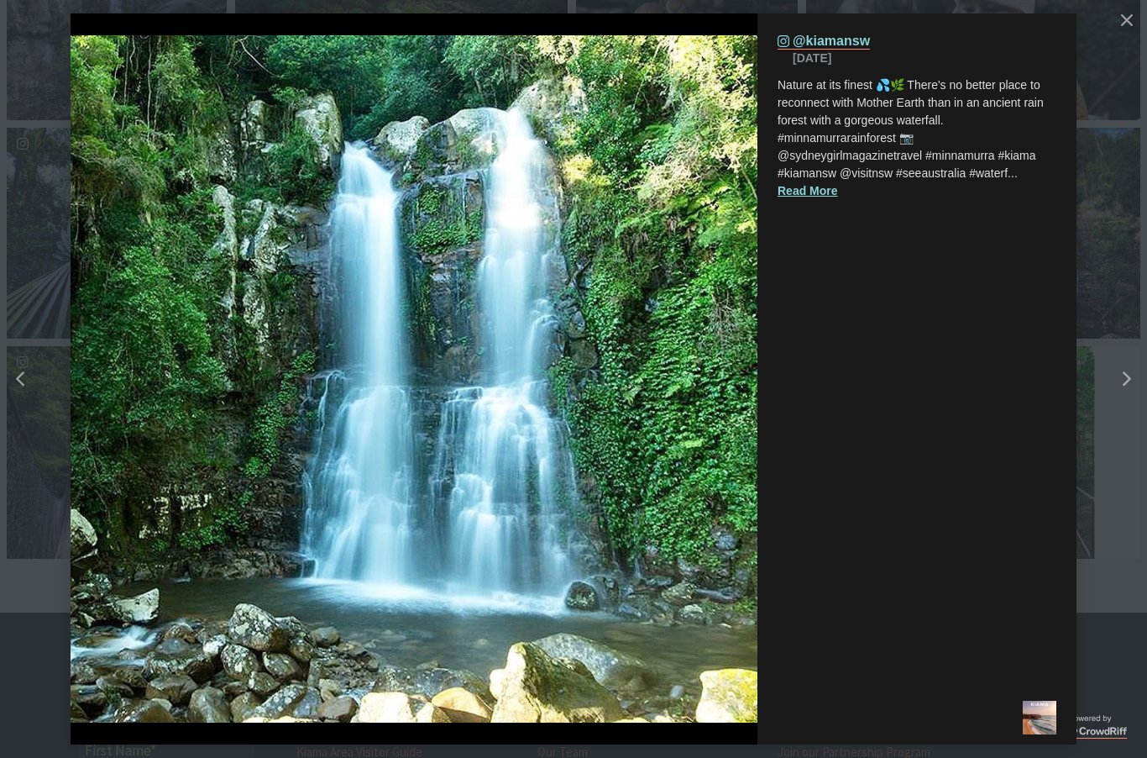
click at [1141, 24] on button "Close" at bounding box center [1127, 20] width 30 height 30
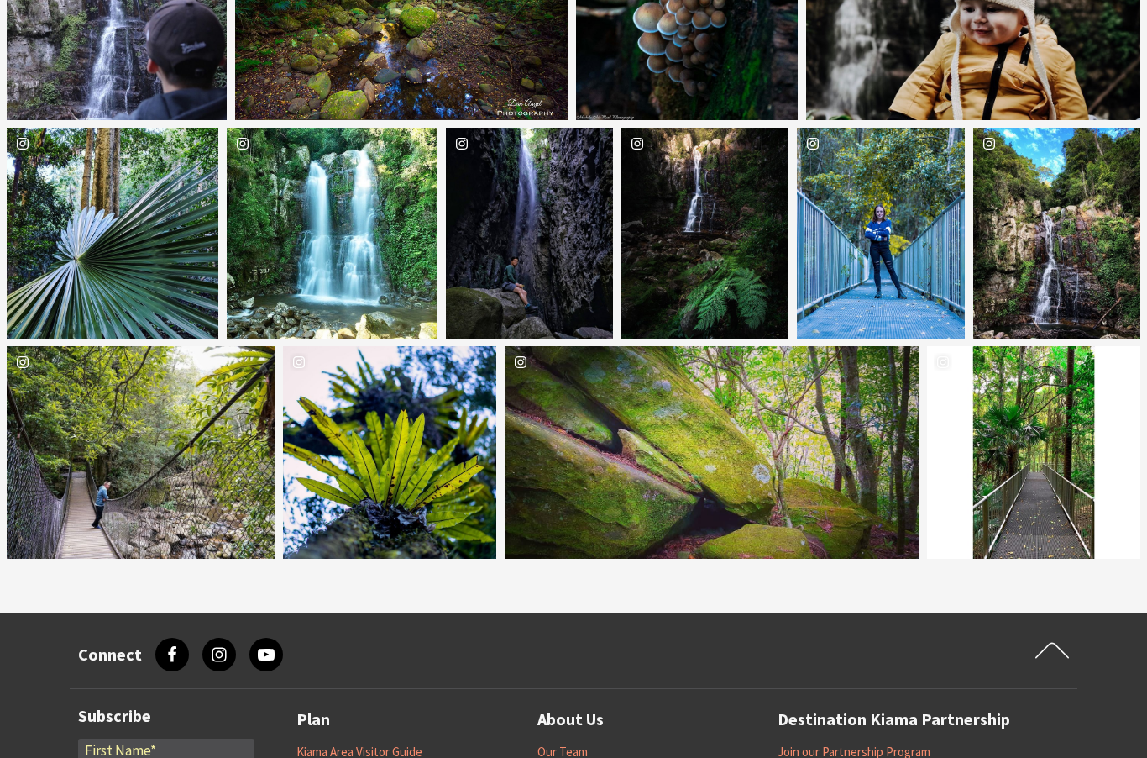
click at [781, 499] on div "Location [GEOGRAPHIC_DATA]" at bounding box center [850, 452] width 139 height 212
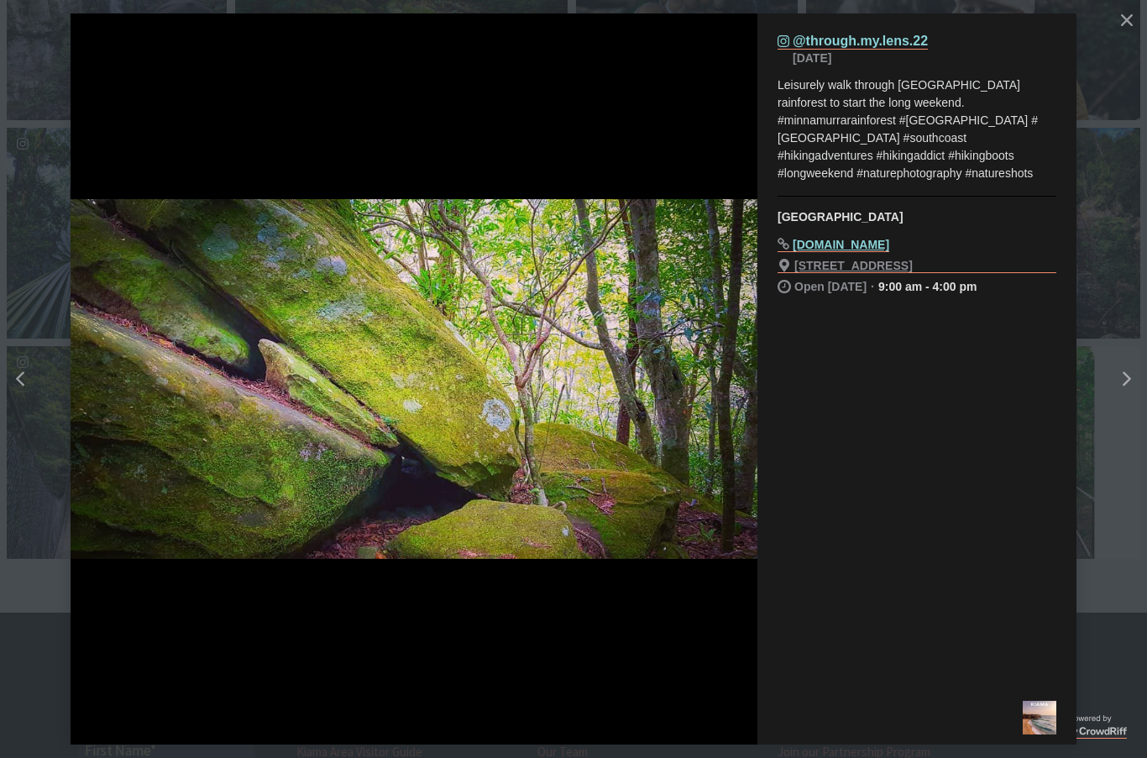
click at [1143, 14] on button "details for image" at bounding box center [573, 379] width 1147 height 758
